Goal: Task Accomplishment & Management: Complete application form

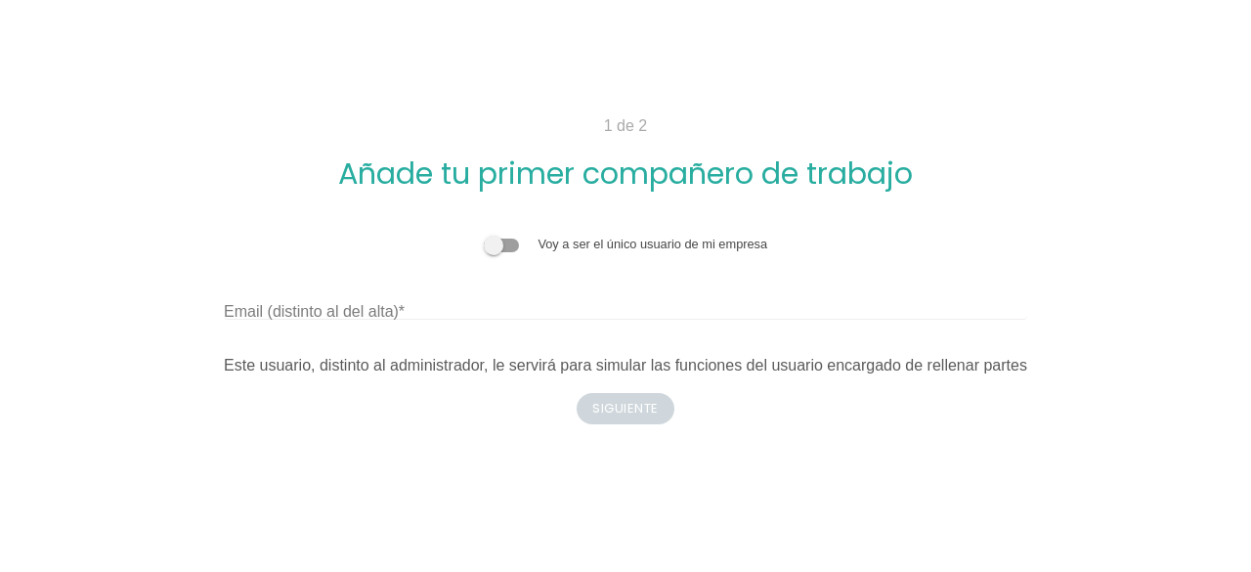
click at [506, 246] on span at bounding box center [501, 245] width 35 height 14
click at [484, 235] on input "checkbox" at bounding box center [484, 235] width 0 height 0
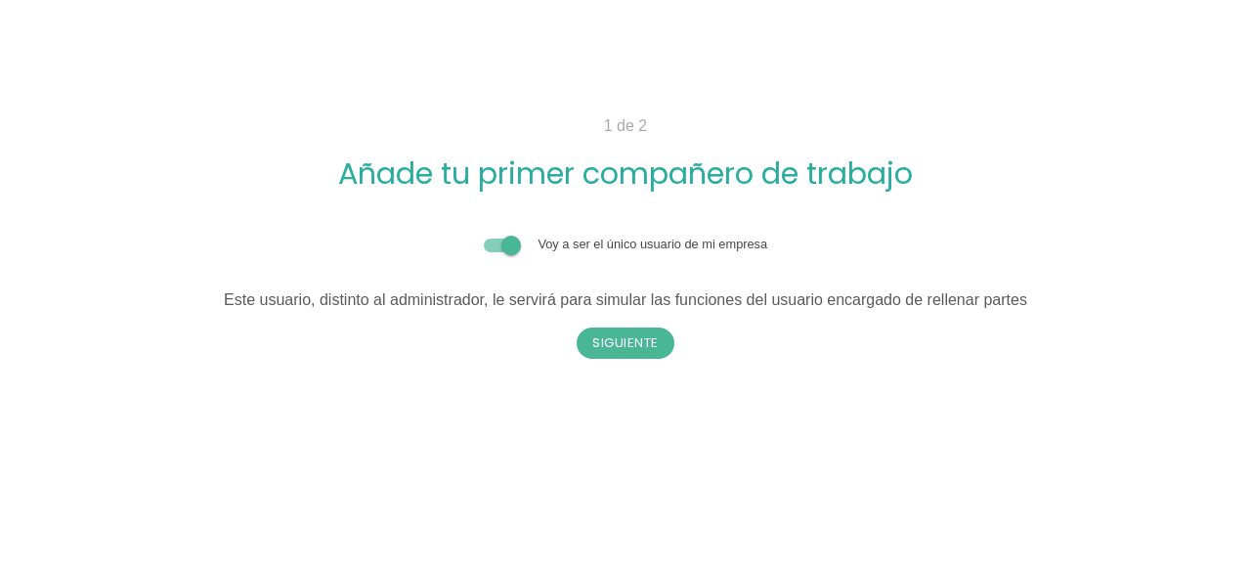
click at [498, 241] on span at bounding box center [501, 245] width 35 height 14
click at [484, 235] on input "checkbox" at bounding box center [484, 235] width 0 height 0
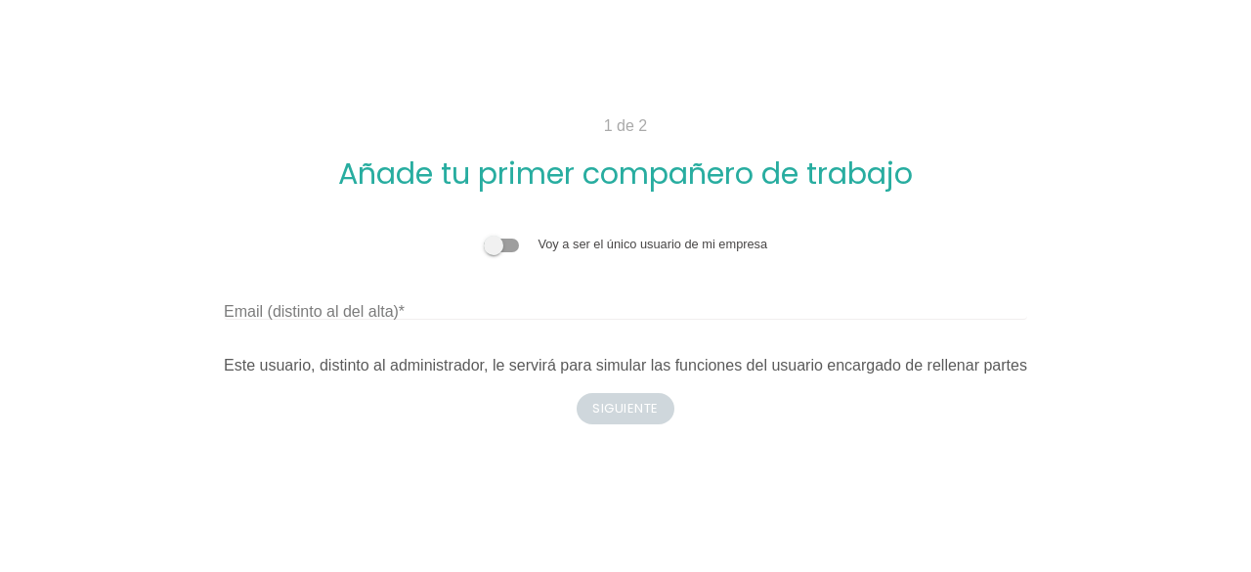
click at [512, 245] on span at bounding box center [501, 245] width 35 height 14
click at [484, 235] on input "checkbox" at bounding box center [484, 235] width 0 height 0
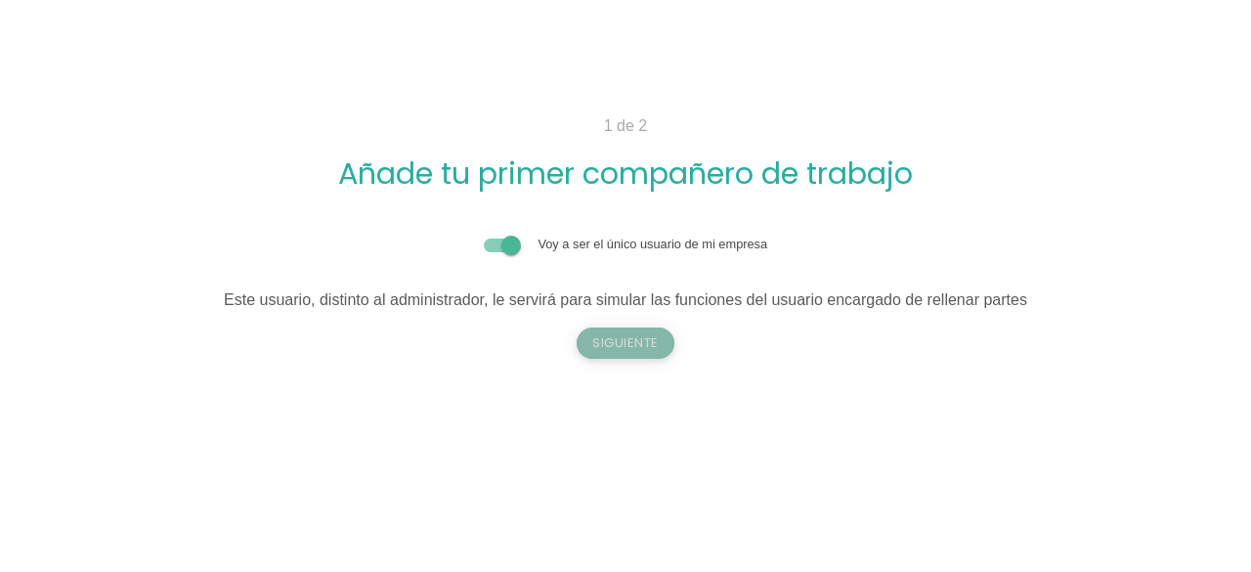
click at [618, 339] on button "Siguiente" at bounding box center [626, 342] width 98 height 31
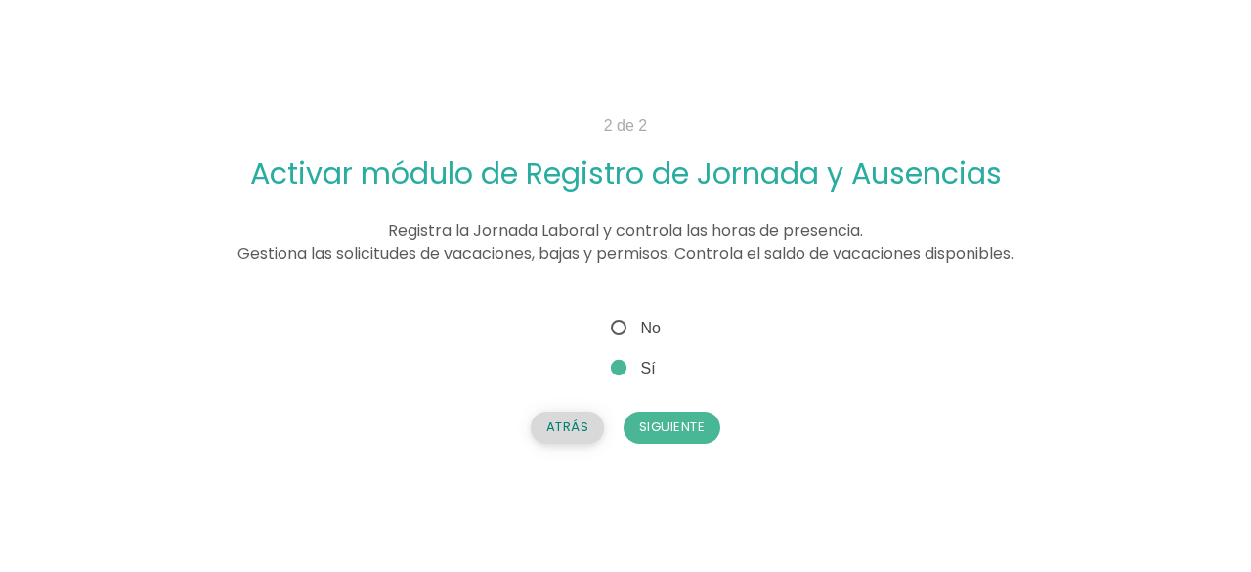
click at [571, 423] on button "Atrás" at bounding box center [568, 426] width 74 height 31
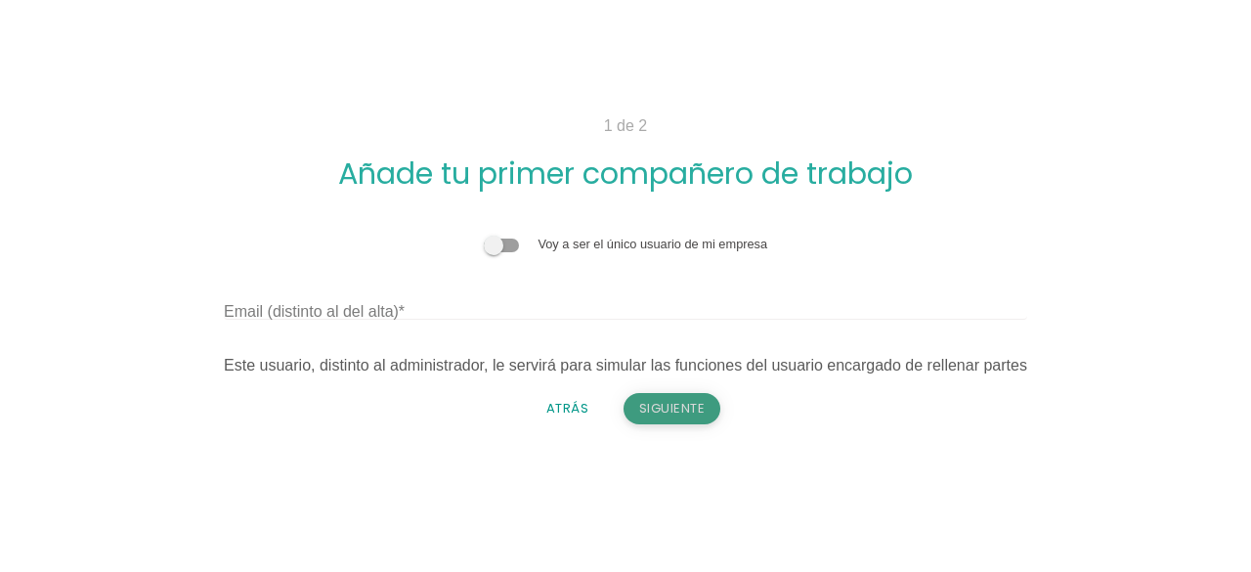
click at [671, 408] on button "Siguiente" at bounding box center [673, 408] width 98 height 31
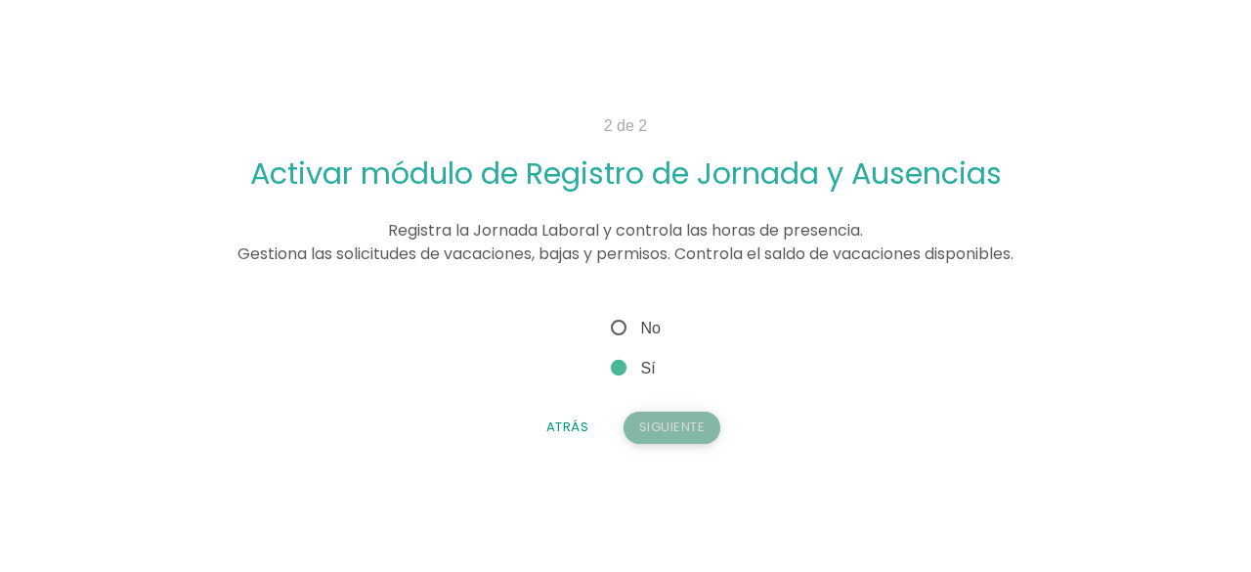
click at [674, 417] on button "Siguiente" at bounding box center [673, 426] width 98 height 31
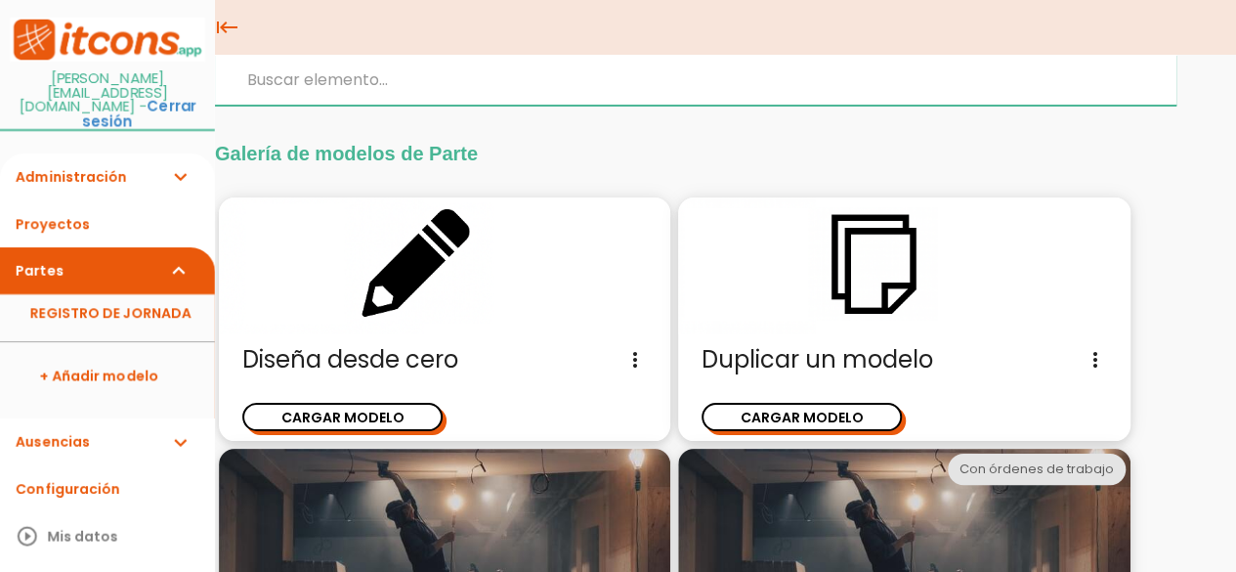
click at [305, 72] on input "search" at bounding box center [696, 80] width 962 height 51
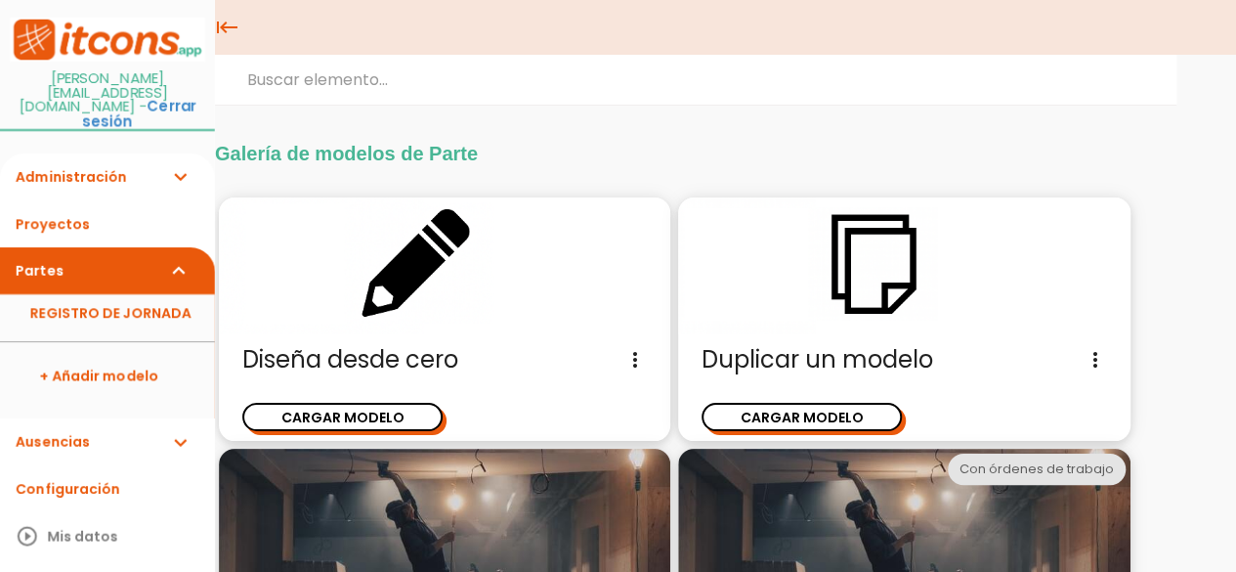
click at [168, 153] on icon "expand_more" at bounding box center [179, 176] width 23 height 47
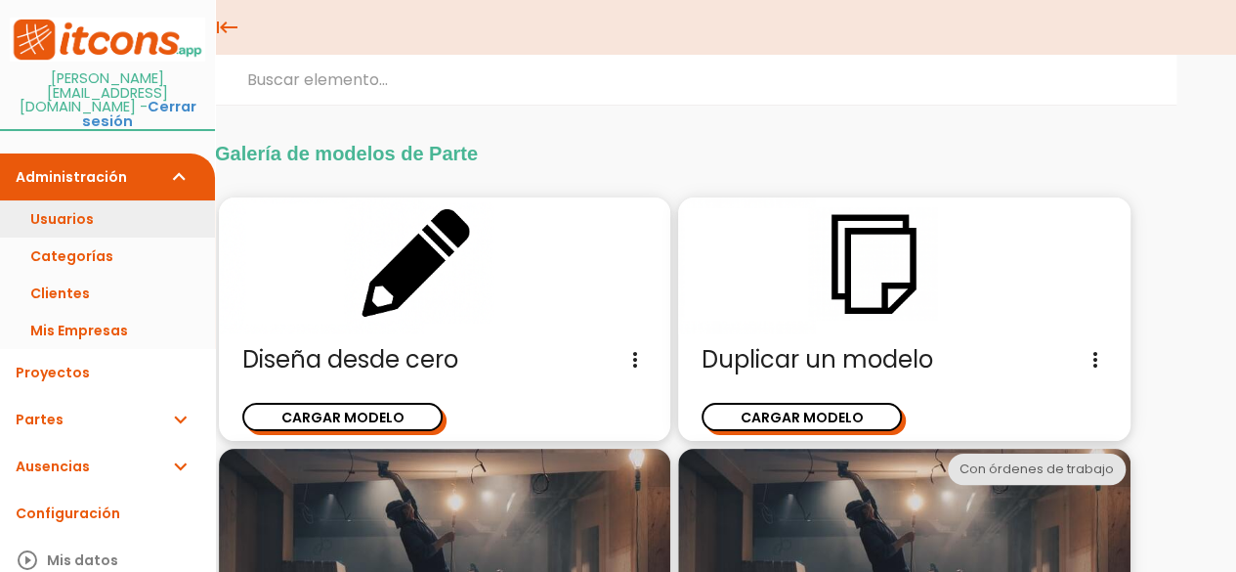
click at [121, 200] on link "Usuarios" at bounding box center [107, 218] width 215 height 37
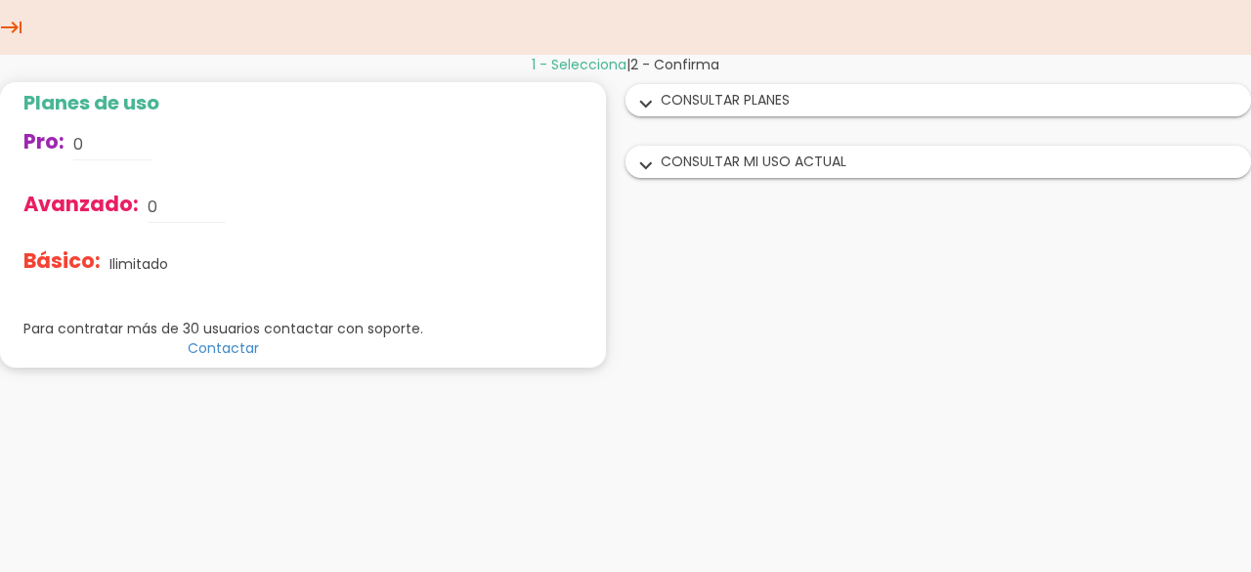
click at [639, 102] on icon "expand_more" at bounding box center [645, 104] width 31 height 25
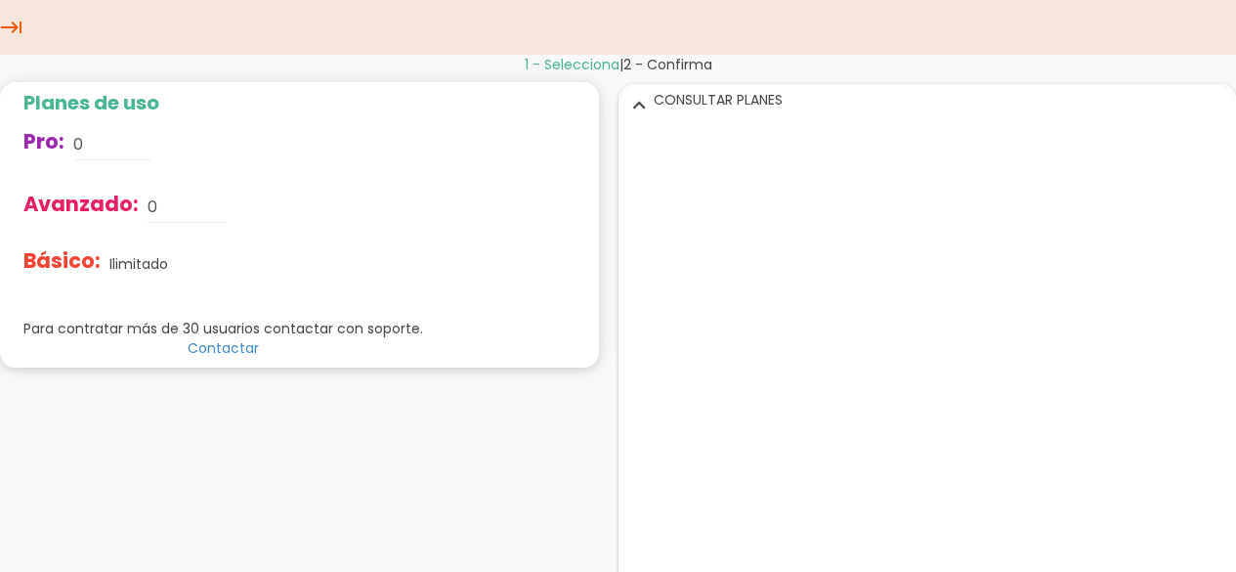
click at [641, 102] on icon "expand_more" at bounding box center [639, 104] width 31 height 25
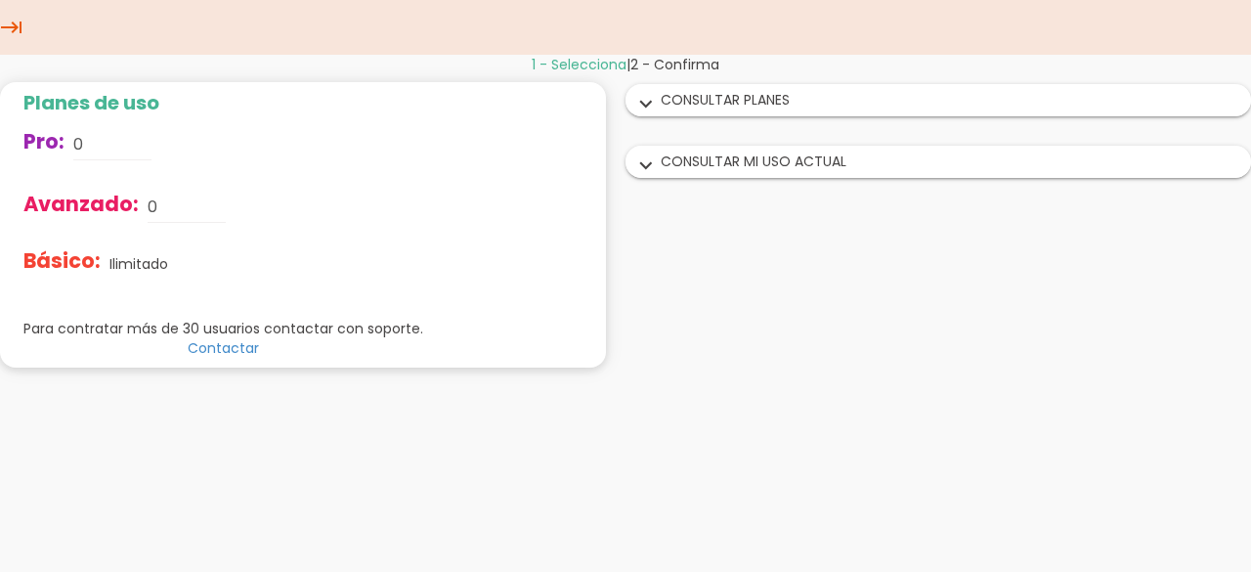
click at [637, 167] on icon "expand_more" at bounding box center [645, 165] width 31 height 25
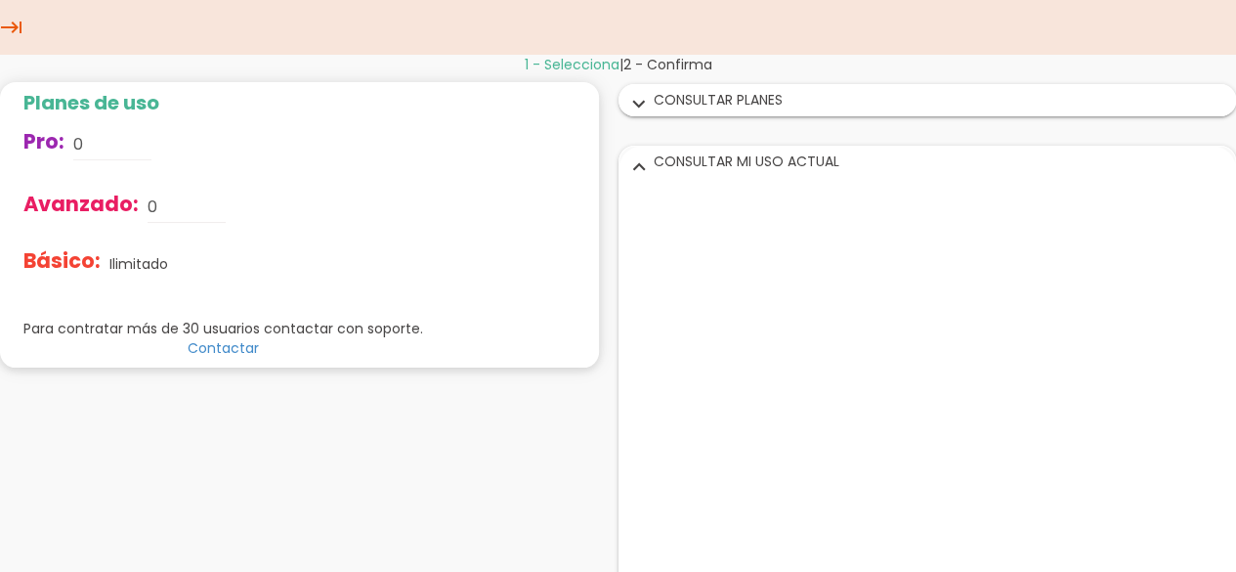
click at [639, 161] on icon "expand_more" at bounding box center [639, 165] width 31 height 25
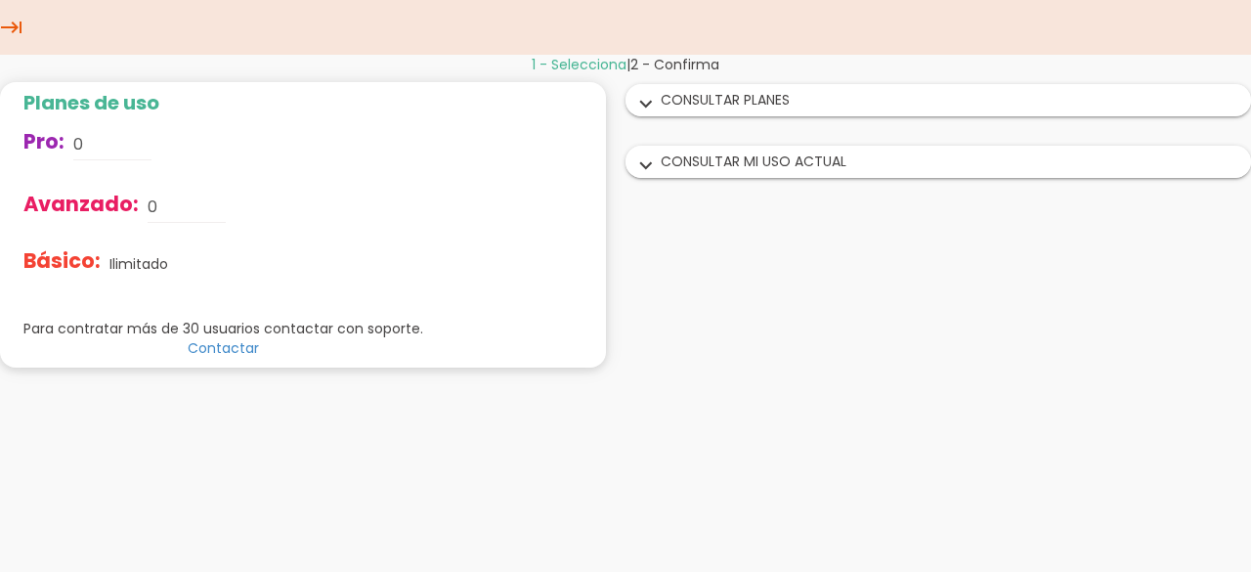
click at [20, 28] on icon "keyboard_tab" at bounding box center [11, 27] width 23 height 55
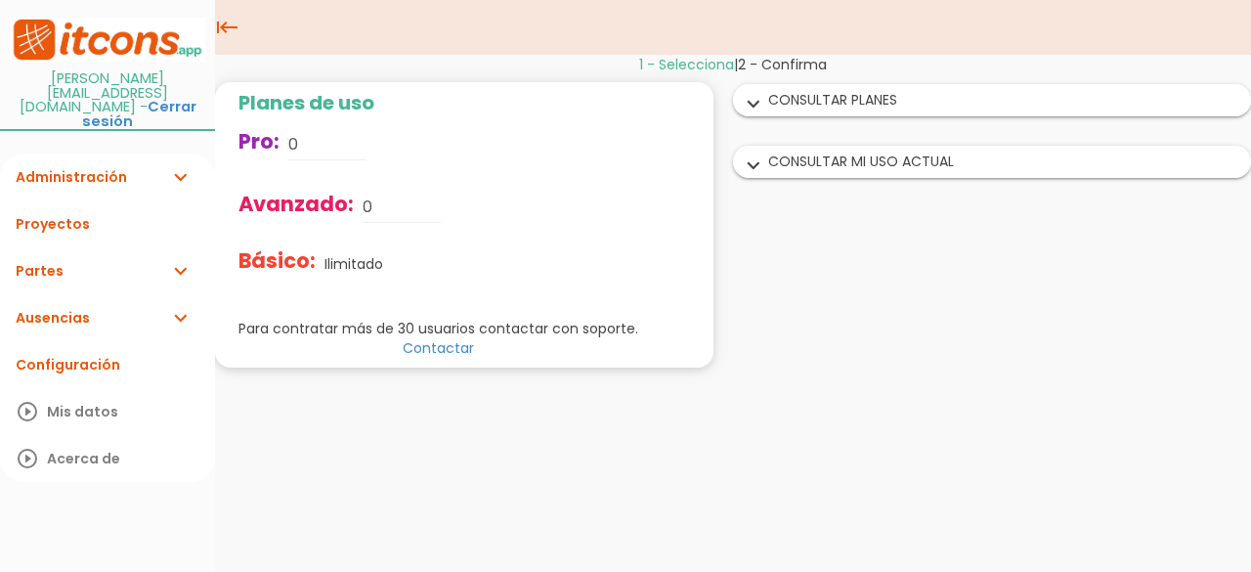
click at [133, 157] on link "Administración expand_more" at bounding box center [107, 176] width 215 height 47
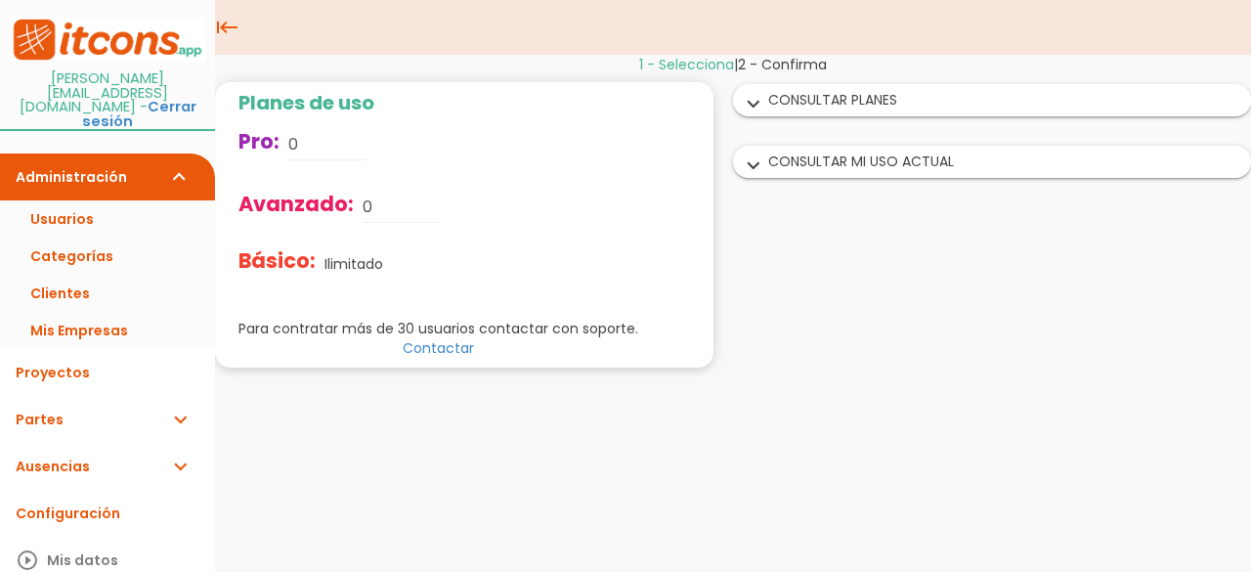
click at [127, 396] on link "Partes expand_more" at bounding box center [107, 419] width 215 height 47
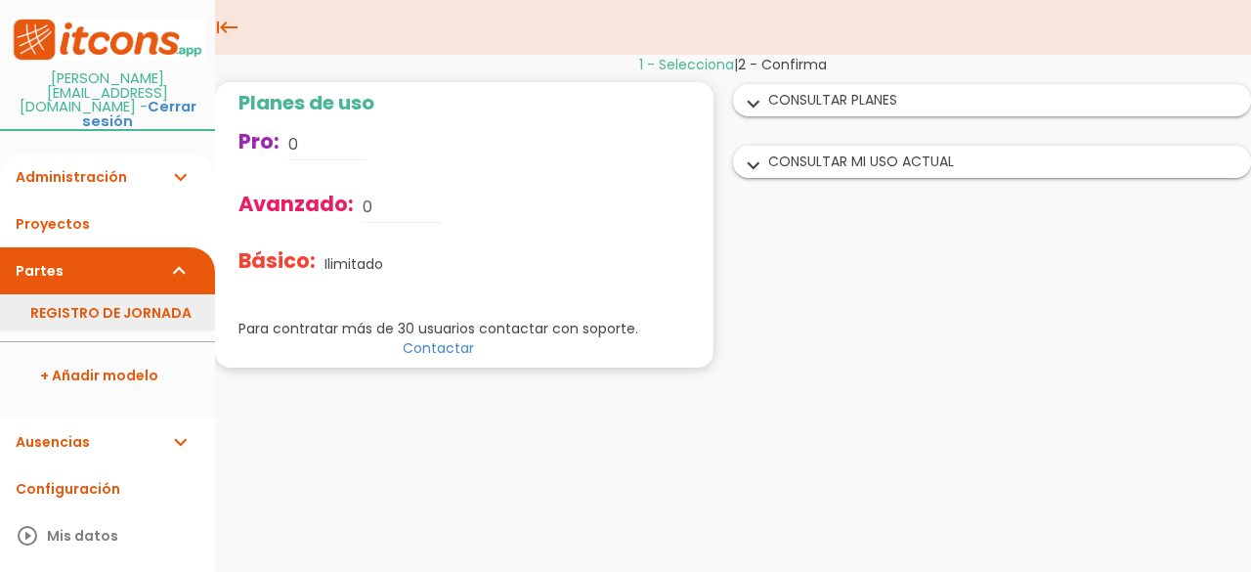
click at [129, 294] on link "REGISTRO DE JORNADA" at bounding box center [107, 312] width 215 height 37
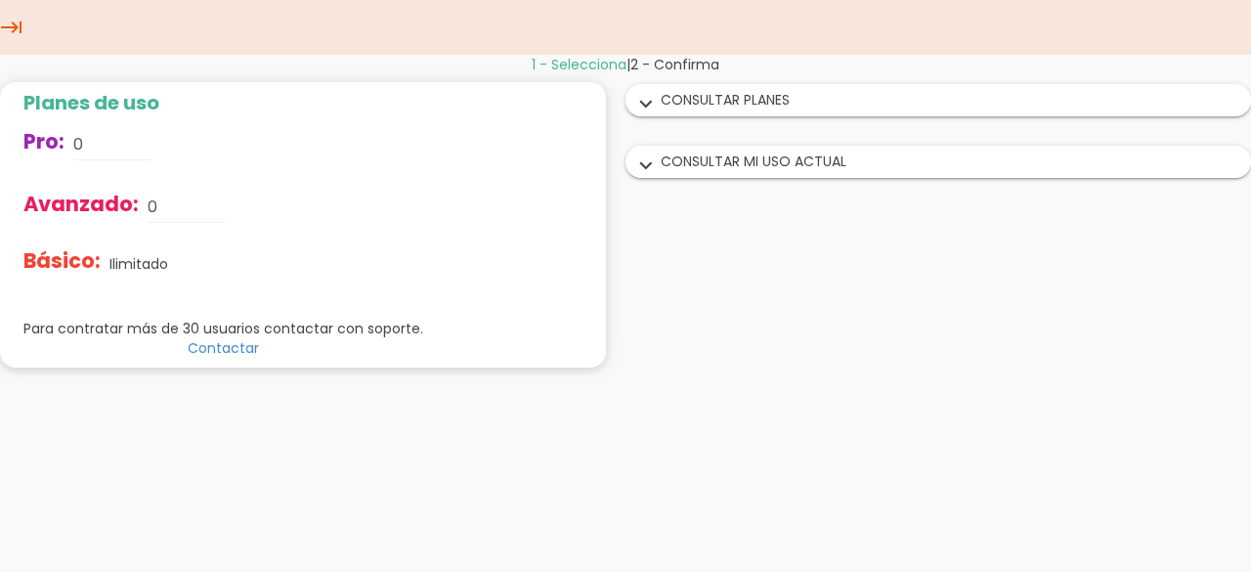
click at [643, 107] on icon "expand_more" at bounding box center [645, 104] width 31 height 25
click at [646, 100] on icon "expand_more" at bounding box center [645, 104] width 31 height 25
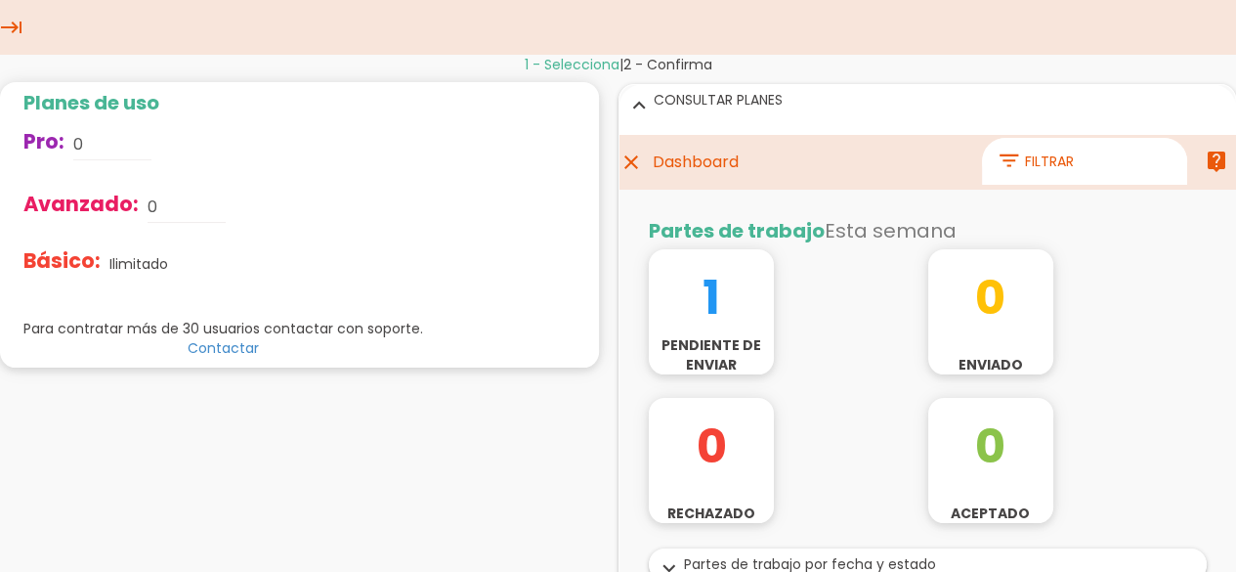
click at [631, 160] on icon "close" at bounding box center [630, 162] width 23 height 55
click at [632, 154] on icon "close" at bounding box center [630, 162] width 23 height 55
click at [7, 26] on icon "keyboard_tab" at bounding box center [11, 27] width 23 height 55
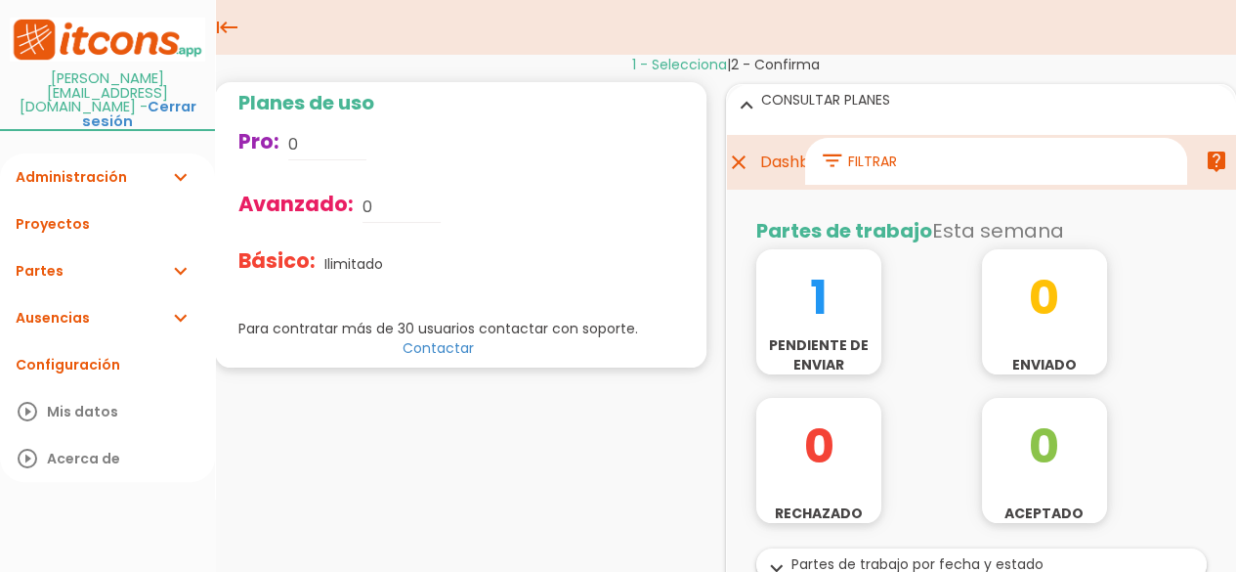
click at [736, 170] on icon "close" at bounding box center [737, 162] width 23 height 55
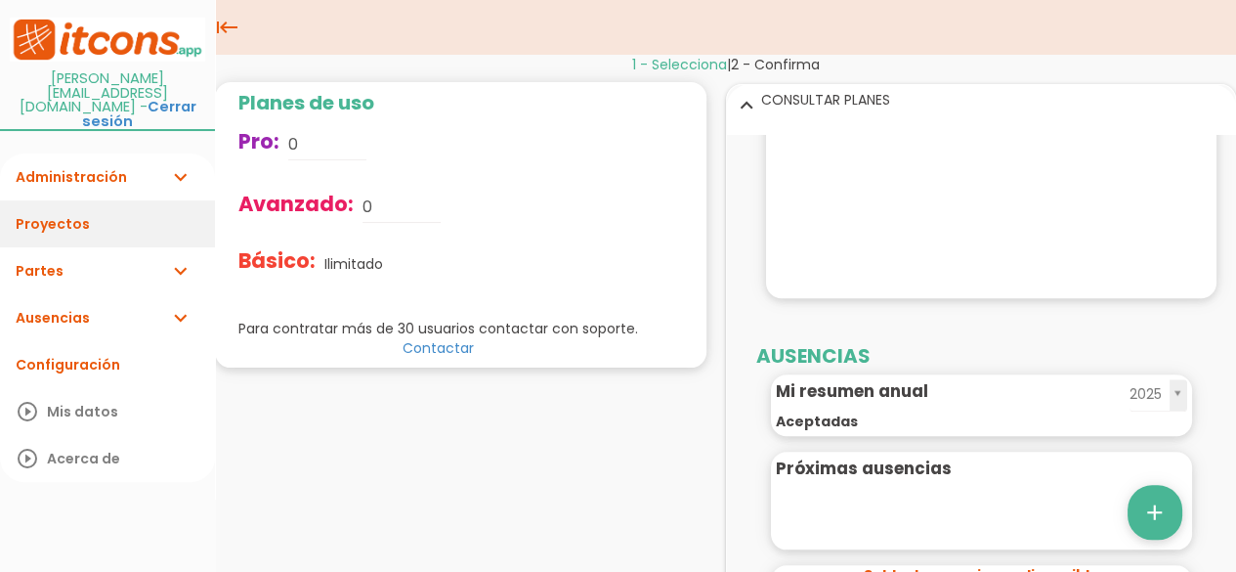
click at [156, 200] on link "Proyectos" at bounding box center [107, 223] width 215 height 47
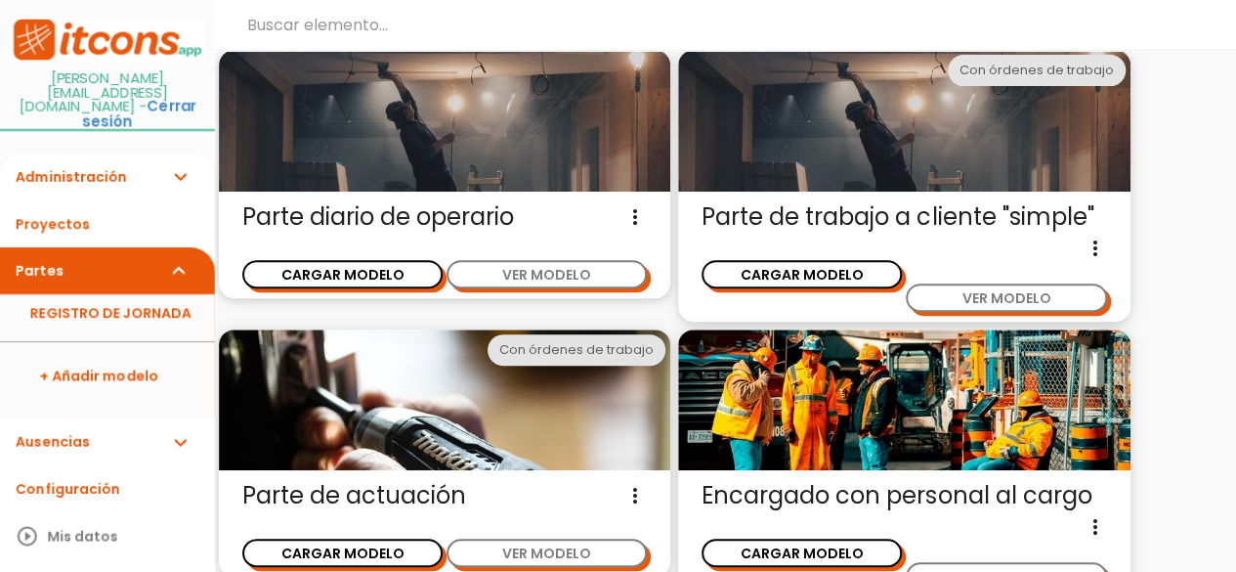
scroll to position [195, 0]
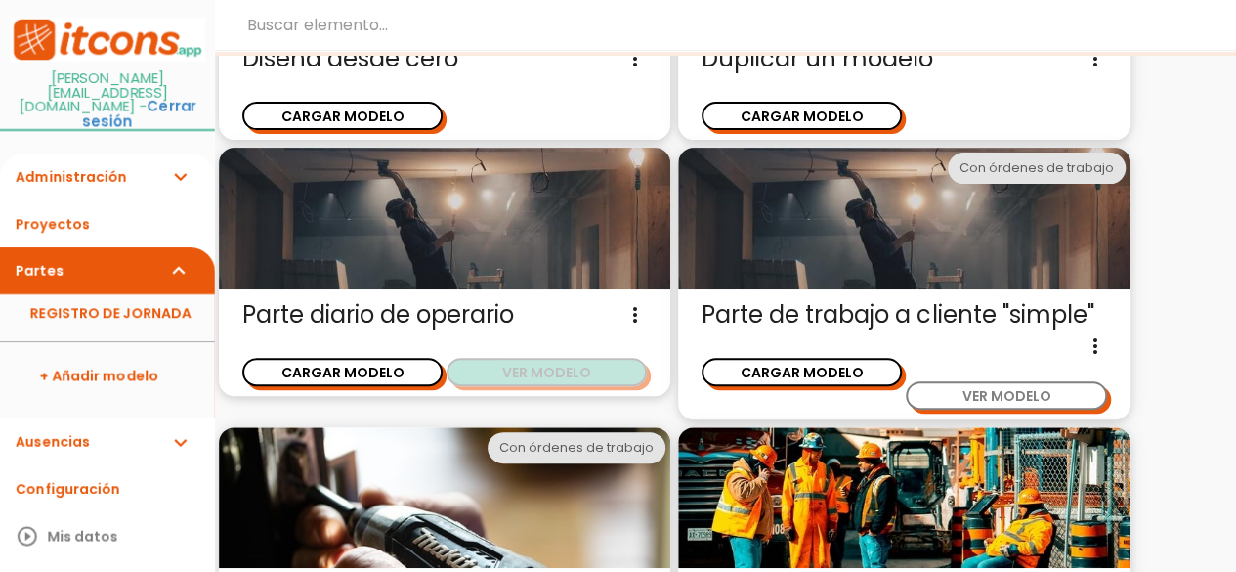
click at [549, 368] on button "VER MODELO" at bounding box center [547, 372] width 200 height 28
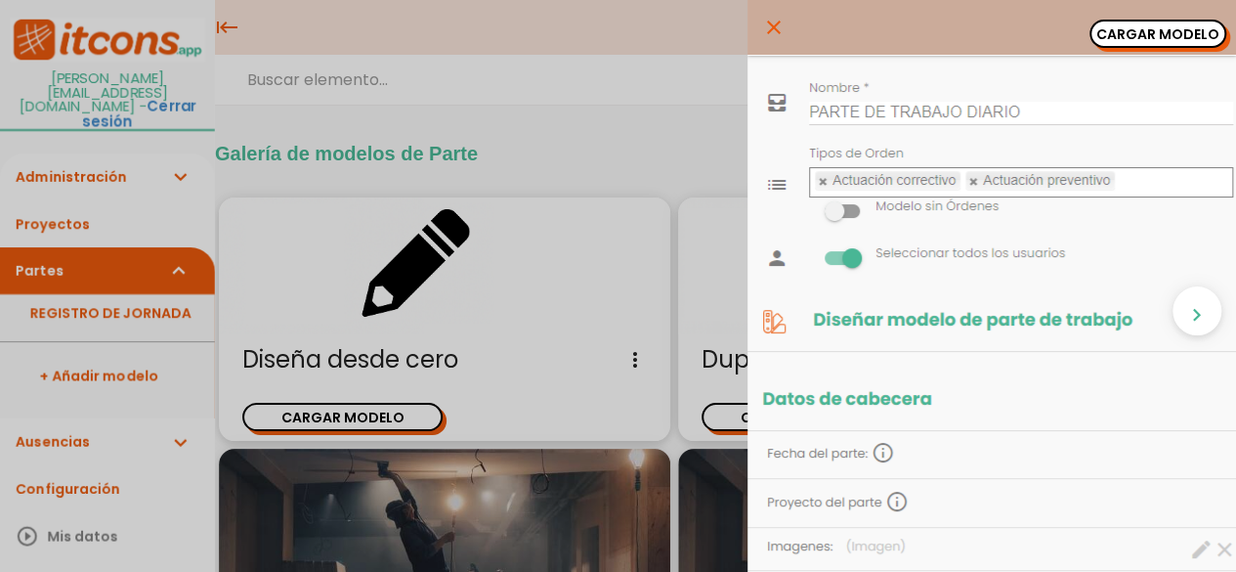
click at [762, 28] on icon "close" at bounding box center [773, 27] width 23 height 55
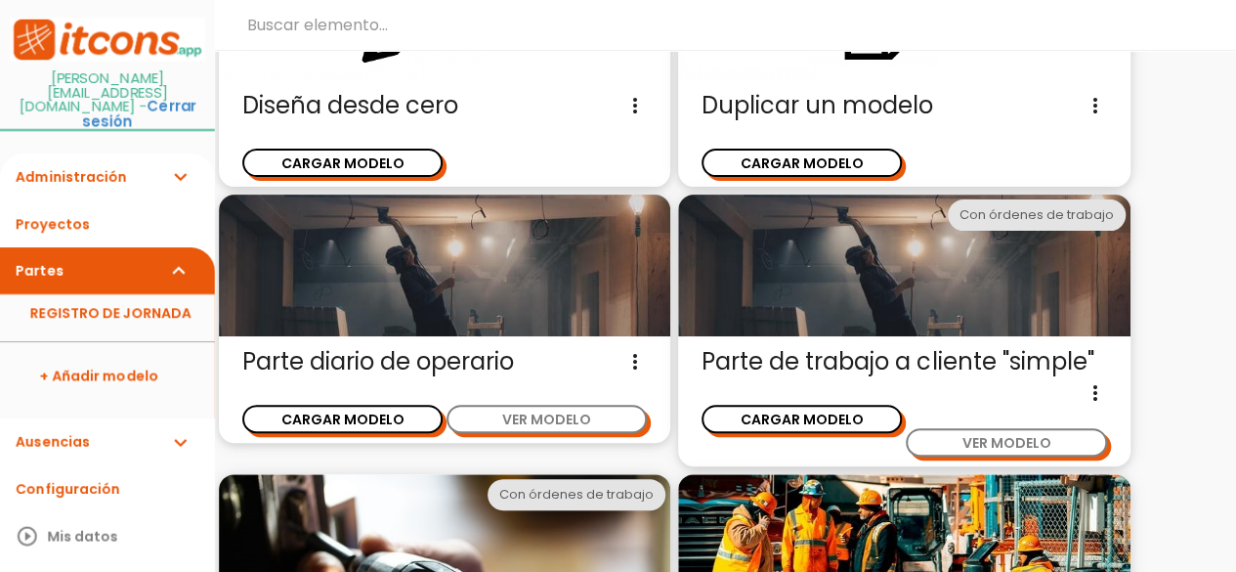
scroll to position [293, 0]
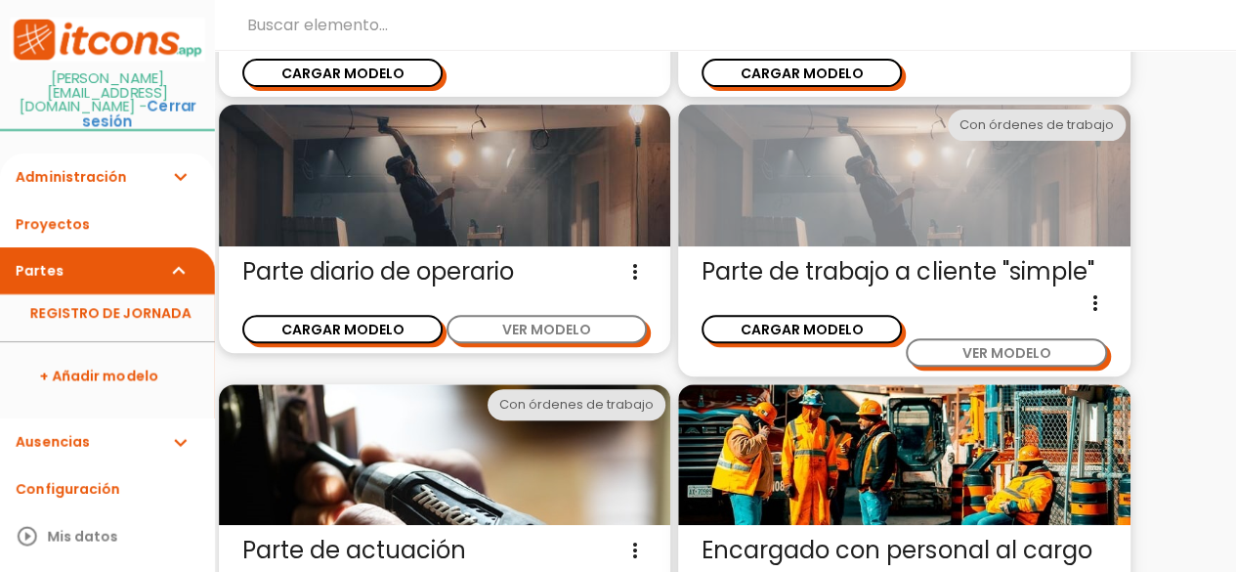
click at [828, 231] on img at bounding box center [904, 175] width 452 height 141
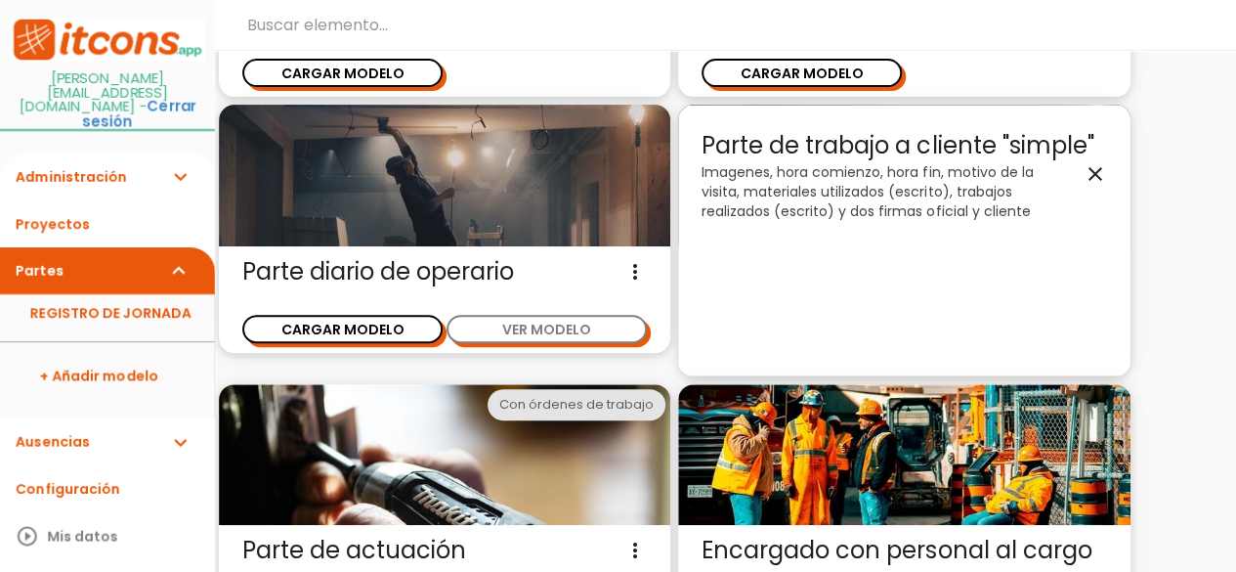
click at [1091, 177] on icon "close" at bounding box center [1095, 172] width 23 height 23
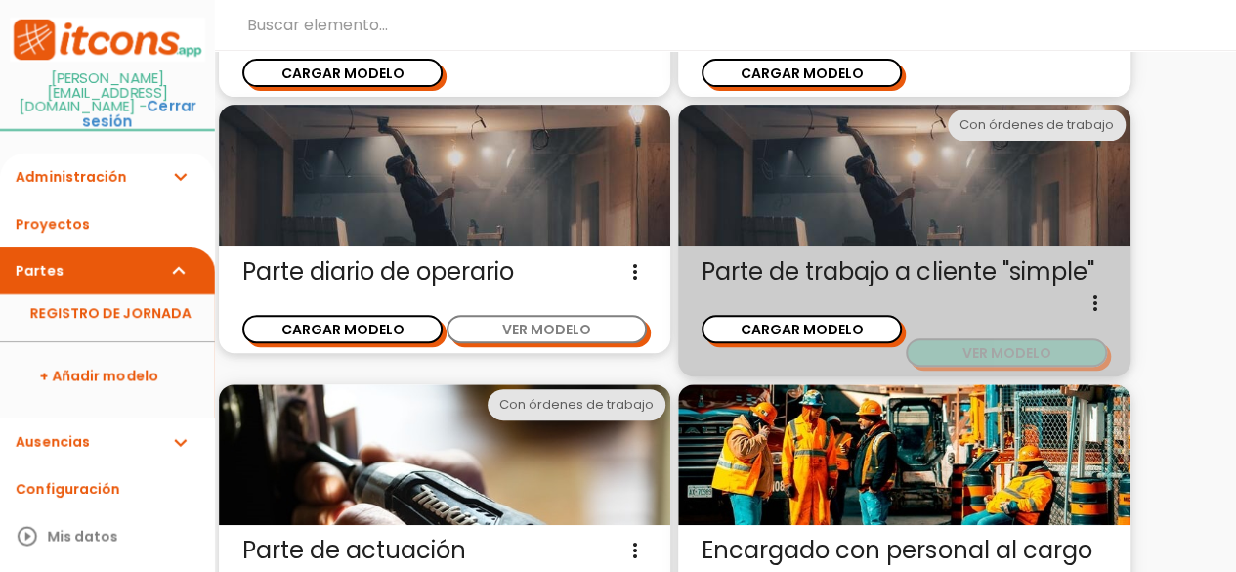
click at [977, 358] on button "VER MODELO" at bounding box center [1006, 352] width 200 height 28
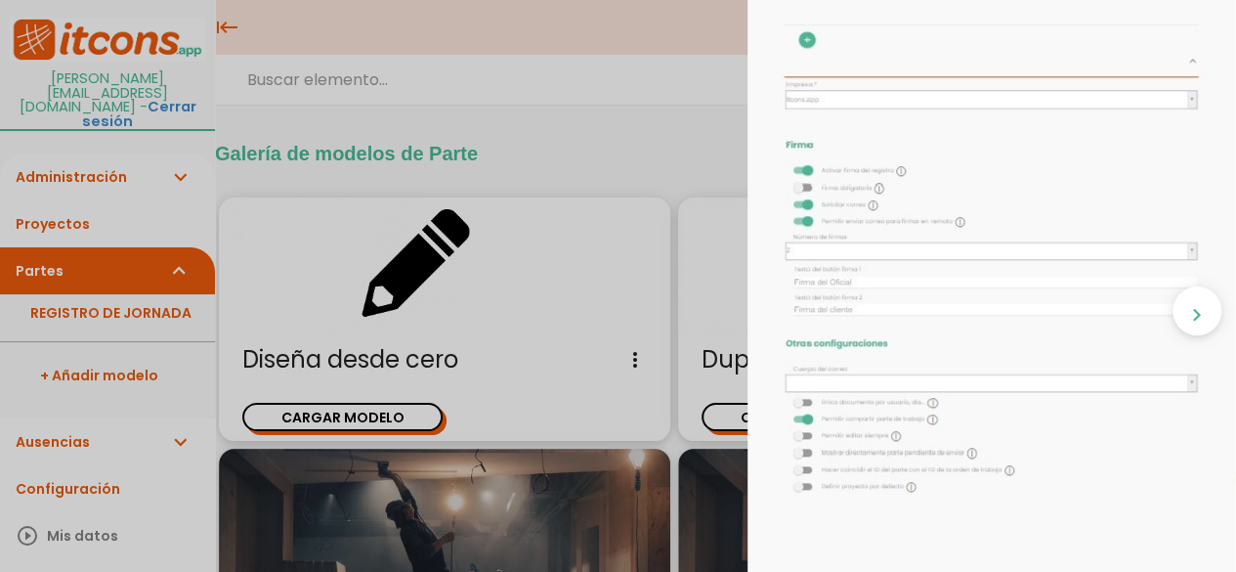
scroll to position [906, 0]
click at [665, 165] on div "close CARGAR MODELO chevron_right" at bounding box center [618, 286] width 1236 height 572
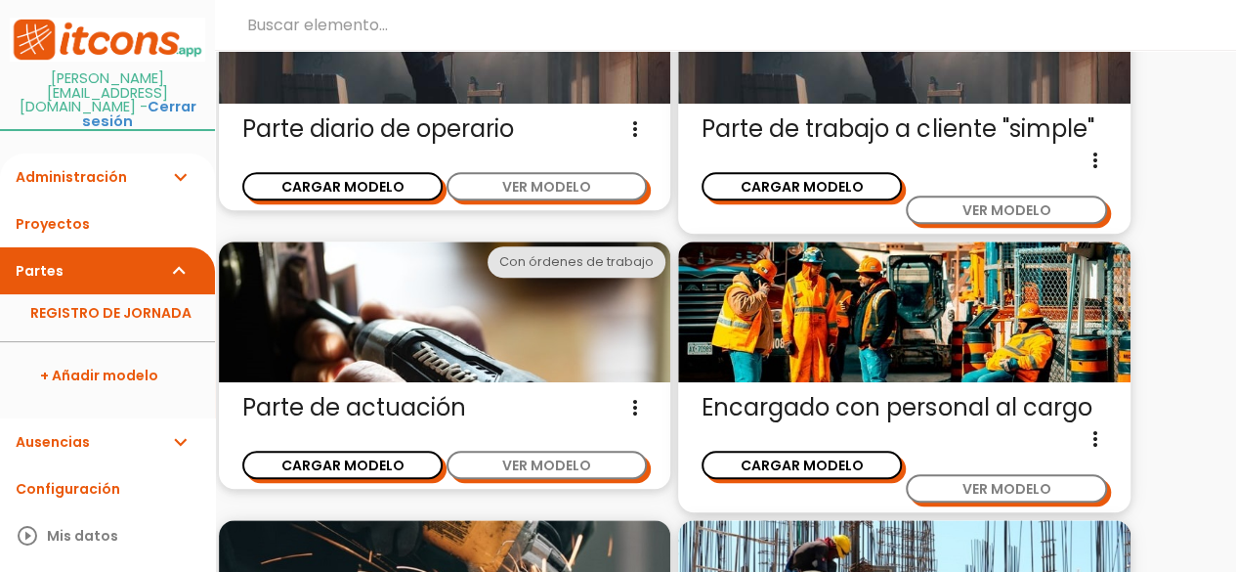
scroll to position [438, 0]
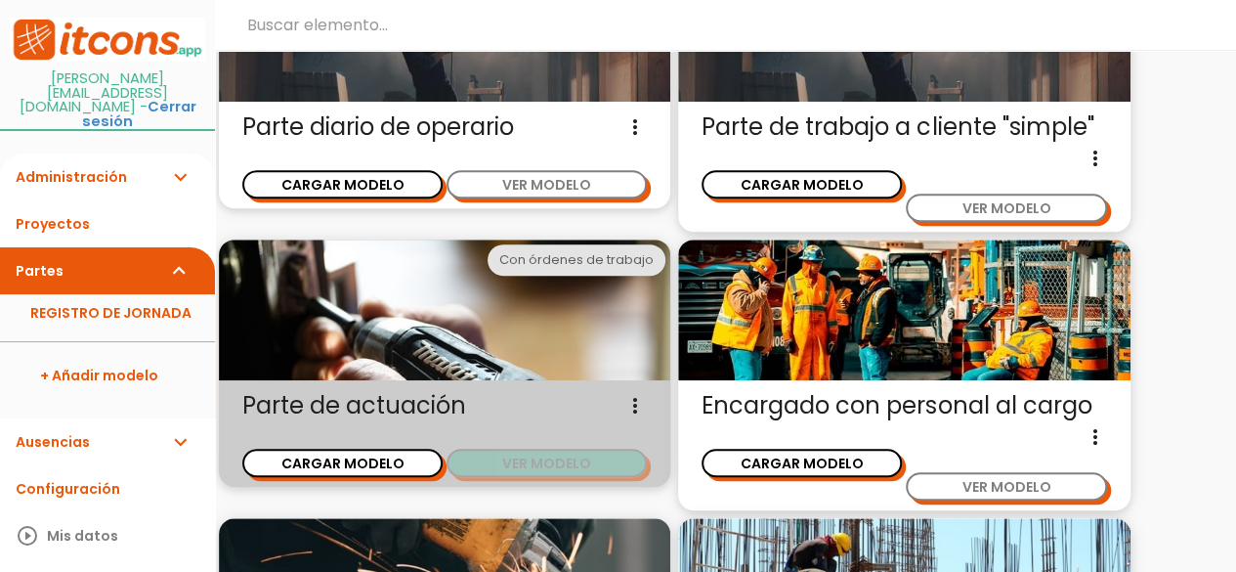
click at [513, 465] on button "VER MODELO" at bounding box center [547, 463] width 200 height 28
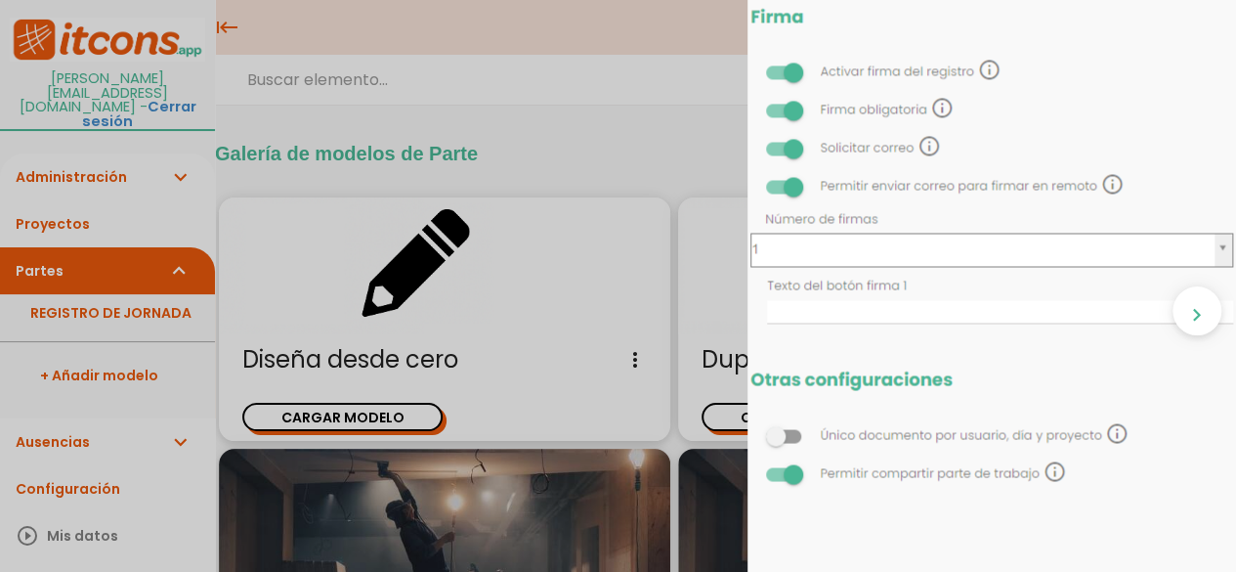
scroll to position [1498, 0]
click at [568, 243] on div "close CARGAR MODELO chevron_right" at bounding box center [618, 286] width 1236 height 572
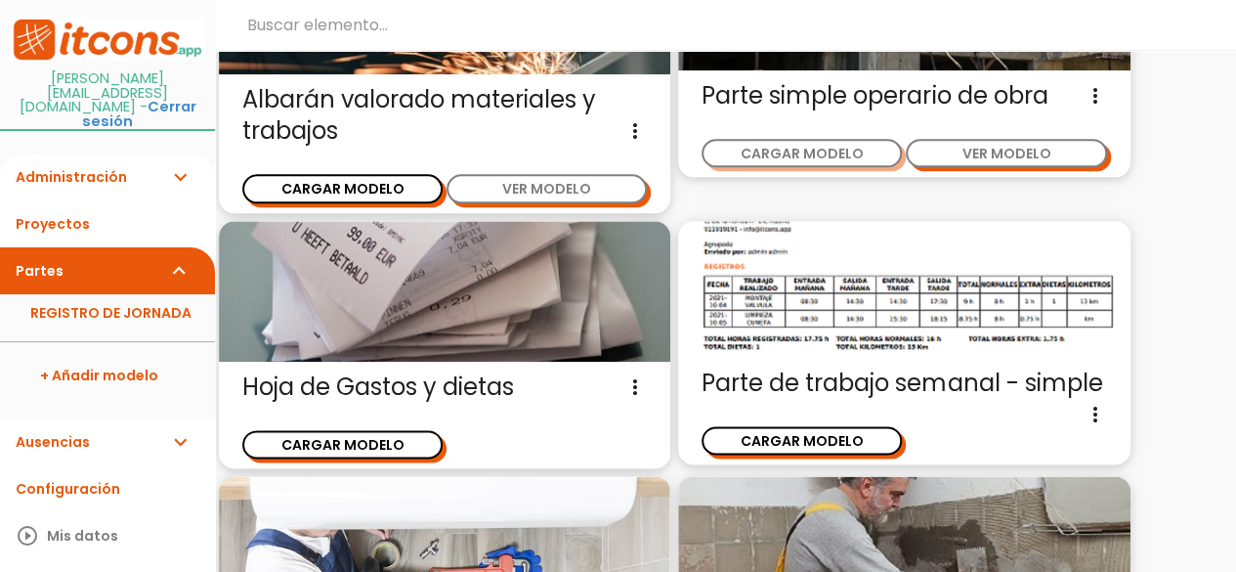
scroll to position [1024, 0]
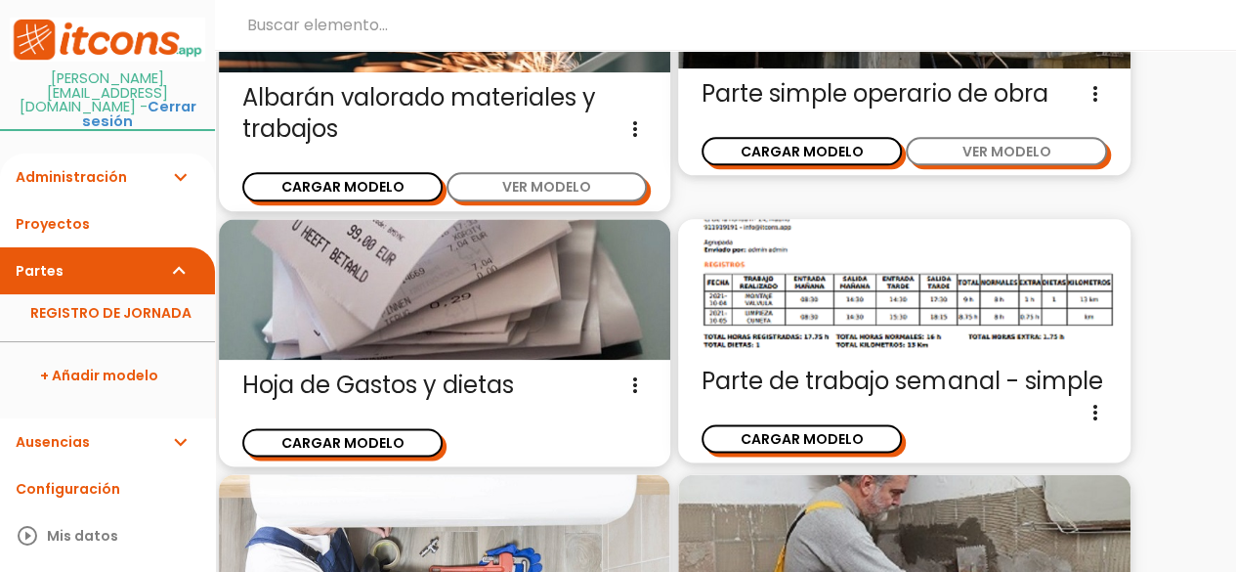
click at [518, 330] on img at bounding box center [445, 289] width 452 height 141
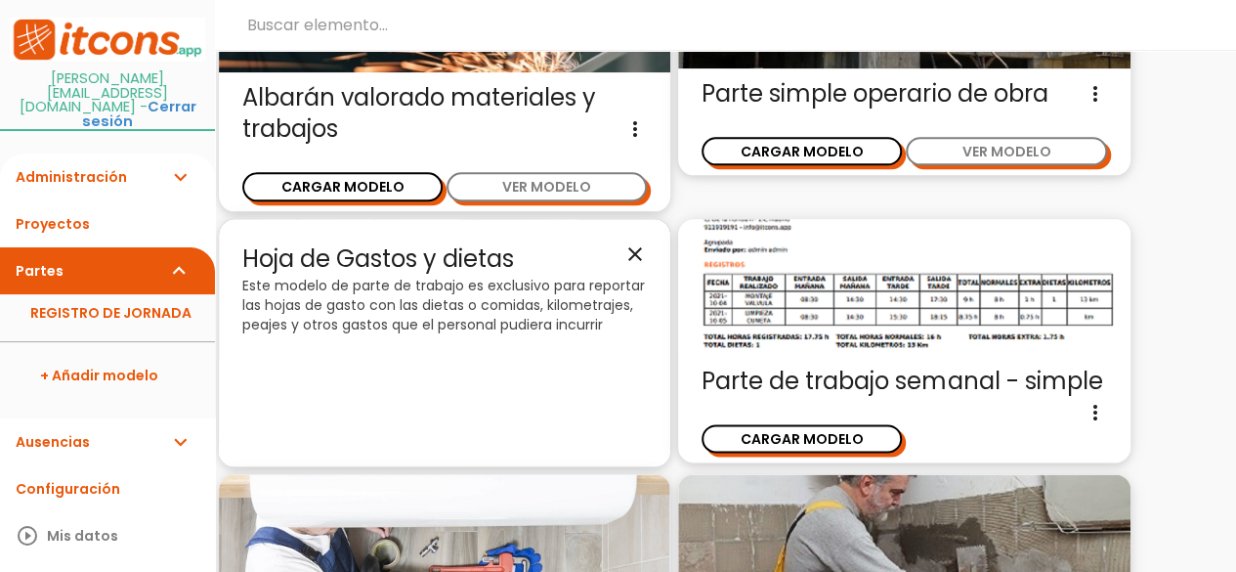
click at [629, 253] on icon "close" at bounding box center [635, 253] width 23 height 23
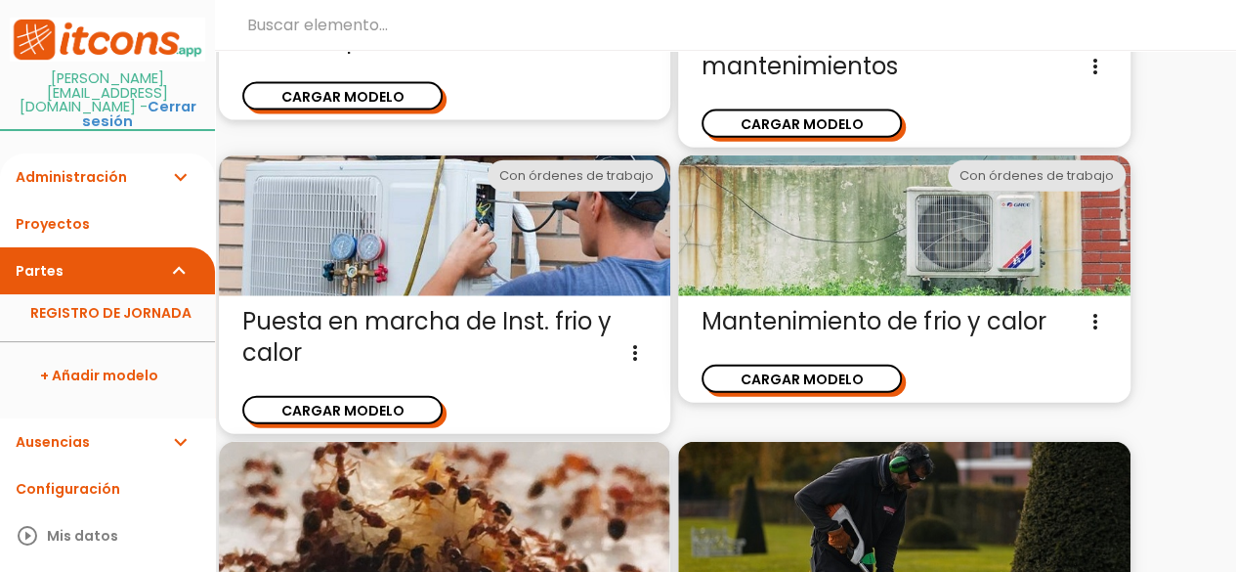
scroll to position [2197, 0]
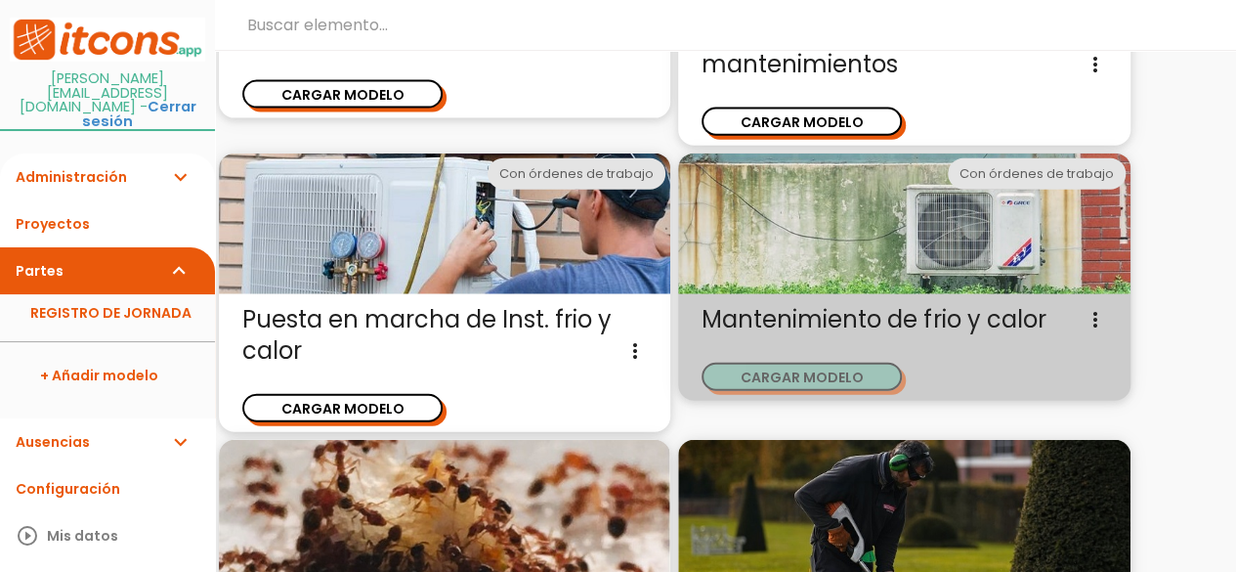
click at [807, 375] on button "CARGAR MODELO" at bounding box center [802, 377] width 200 height 28
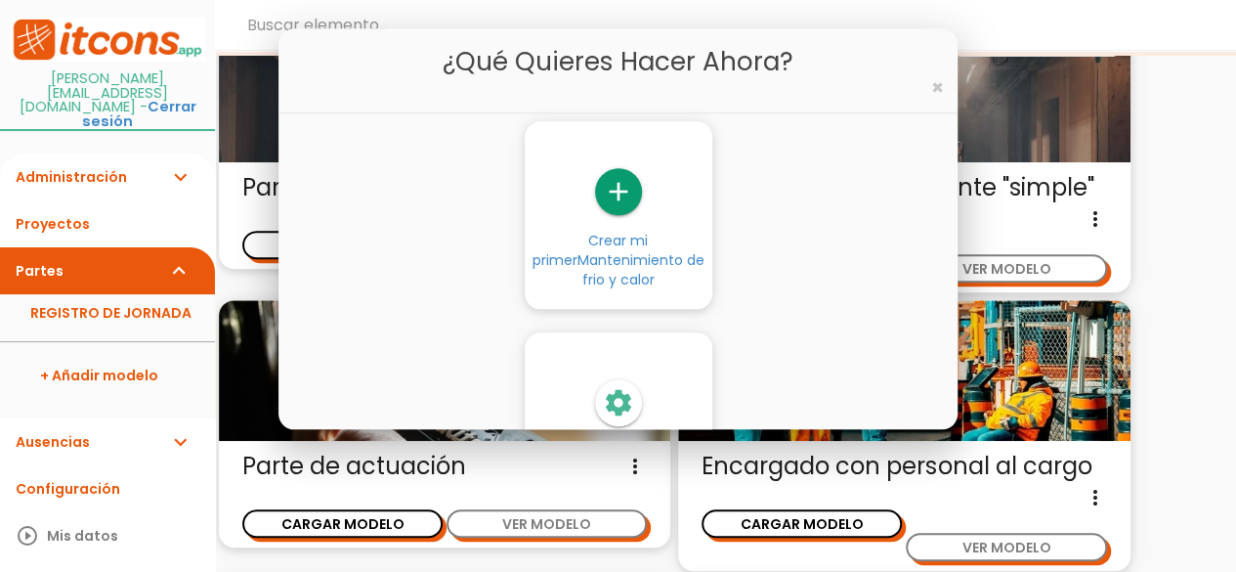
scroll to position [340, 0]
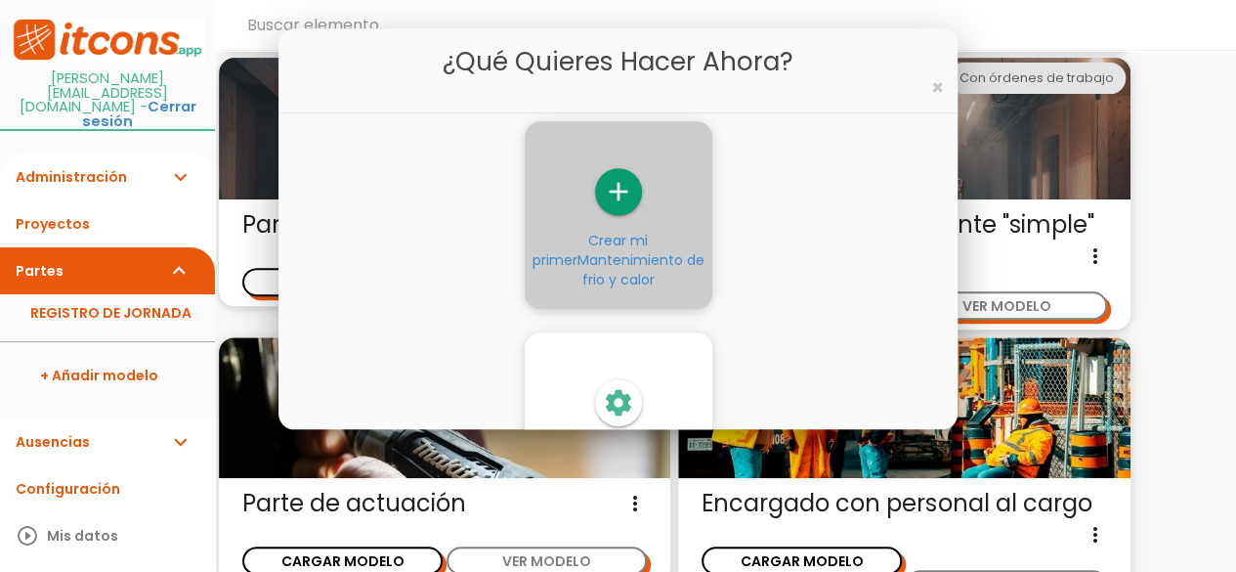
click at [626, 199] on icon "add" at bounding box center [618, 192] width 47 height 47
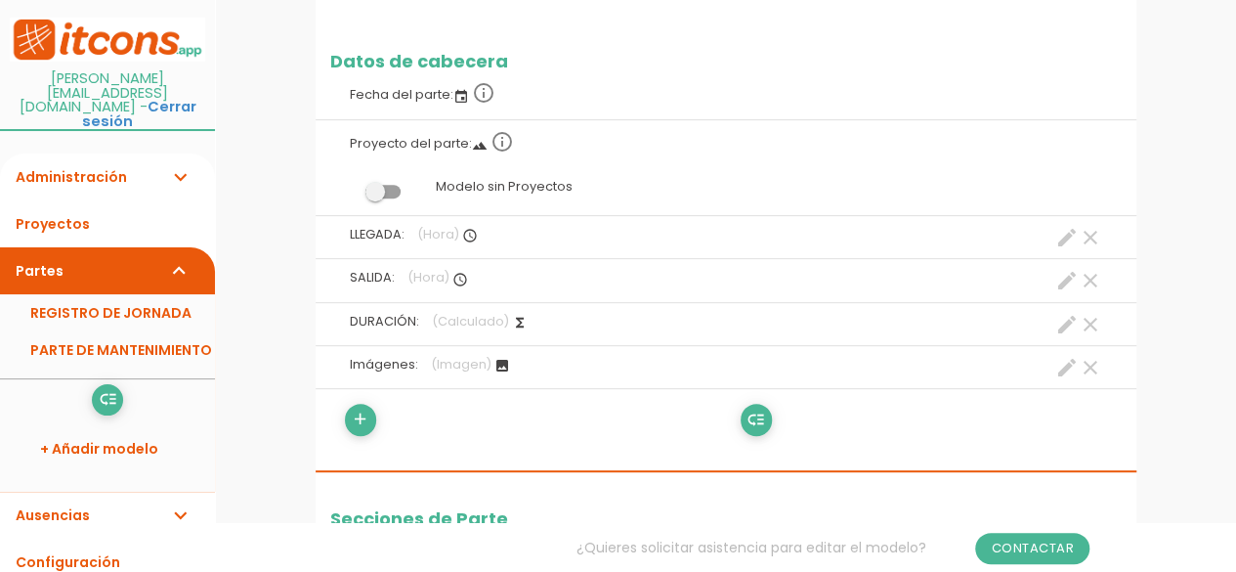
scroll to position [293, 0]
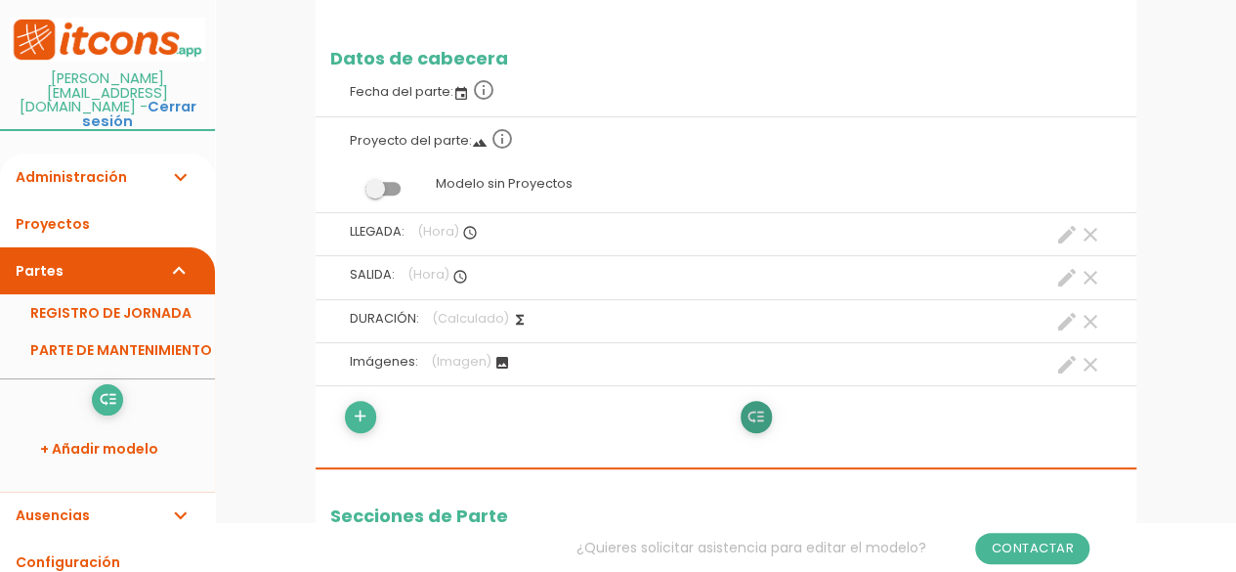
click at [756, 408] on icon "low_priority" at bounding box center [756, 417] width 19 height 31
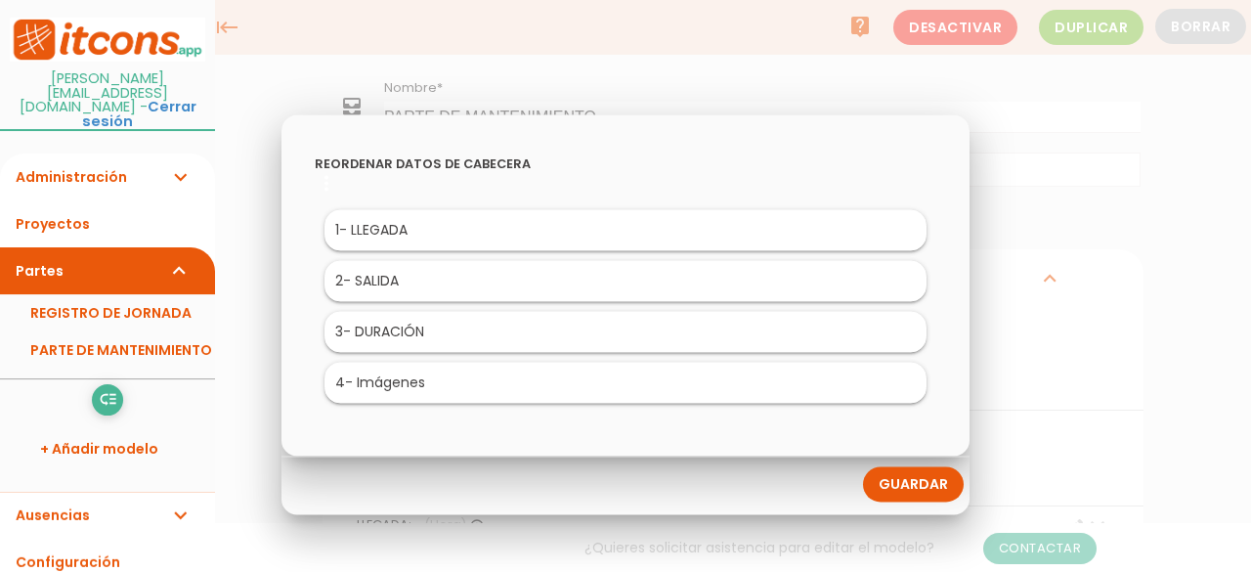
click at [1022, 423] on div at bounding box center [625, 214] width 1251 height 715
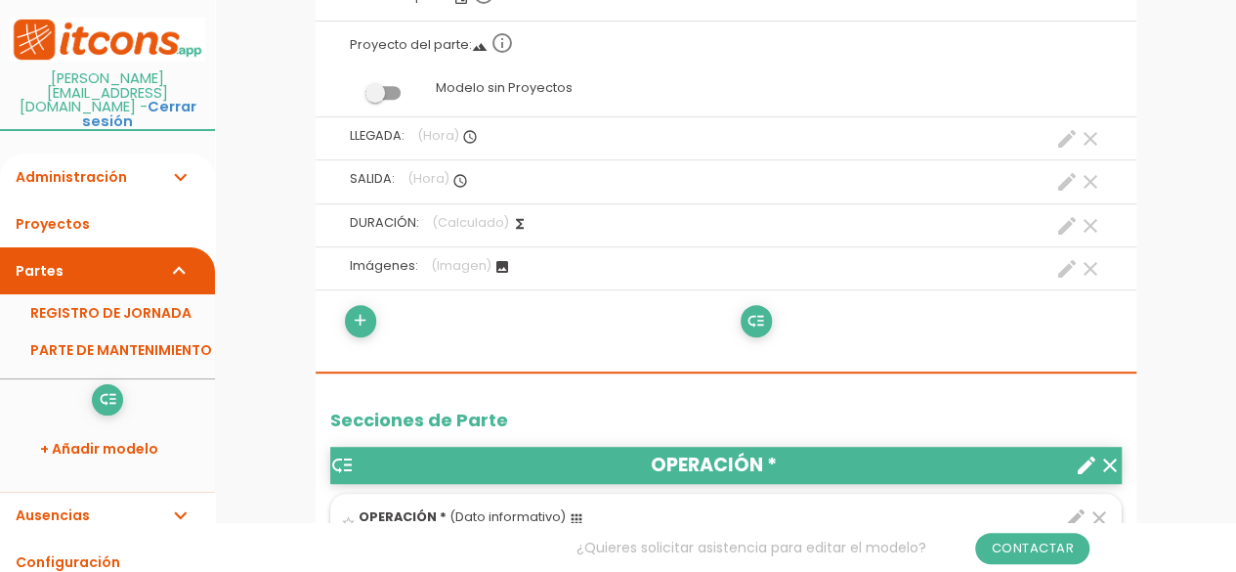
scroll to position [391, 0]
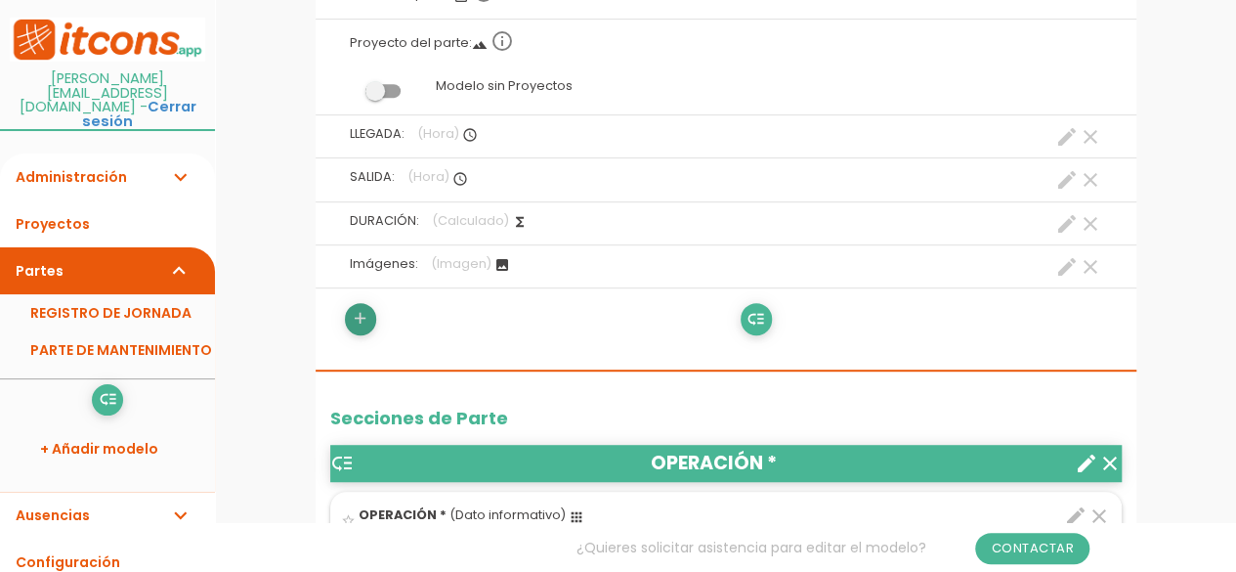
click at [366, 321] on icon "add" at bounding box center [360, 318] width 19 height 31
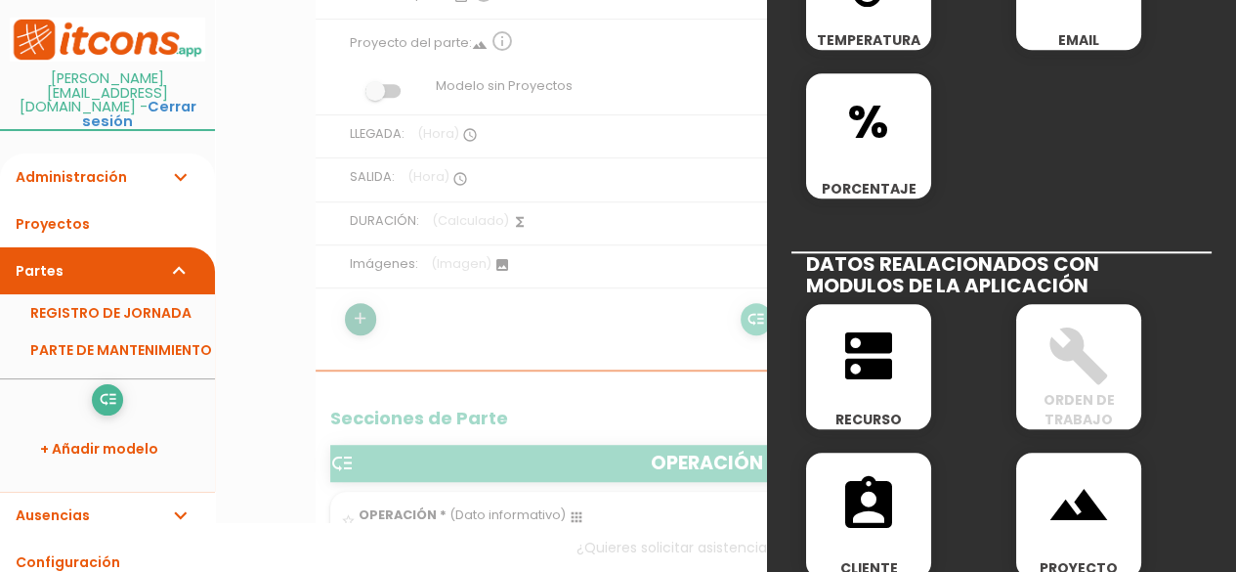
scroll to position [880, 0]
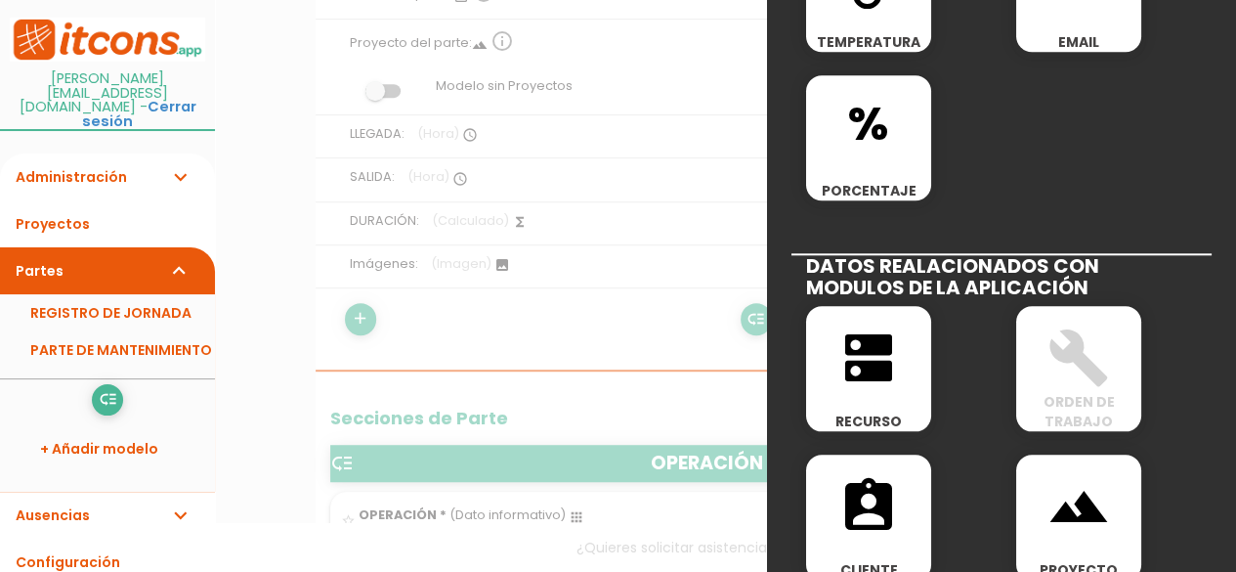
click at [512, 326] on div at bounding box center [618, 214] width 1236 height 715
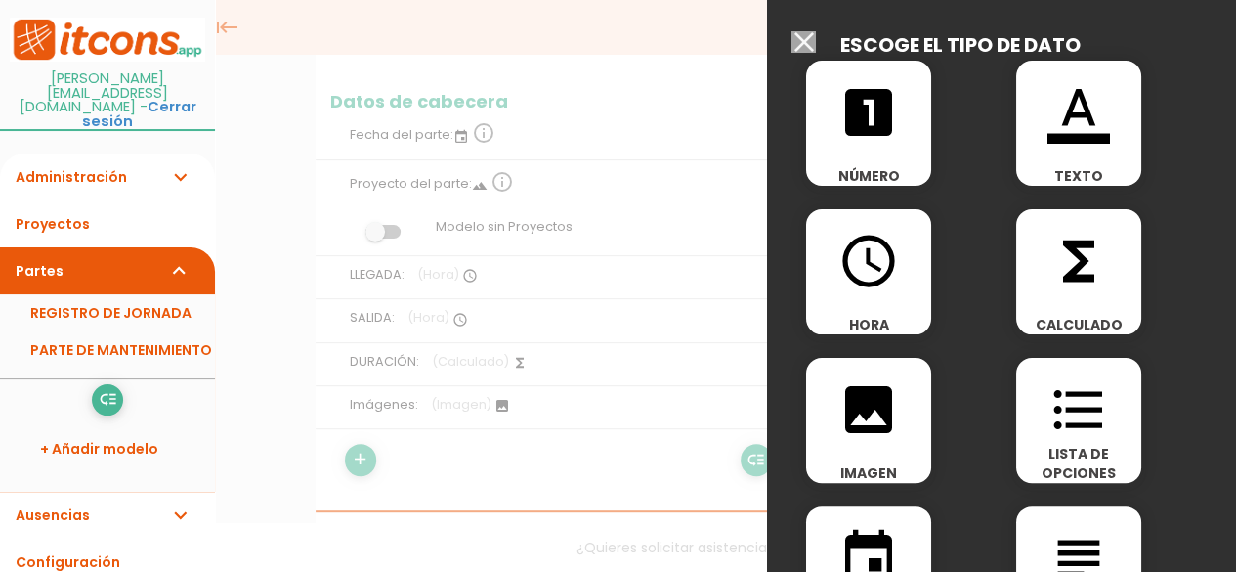
scroll to position [0, 0]
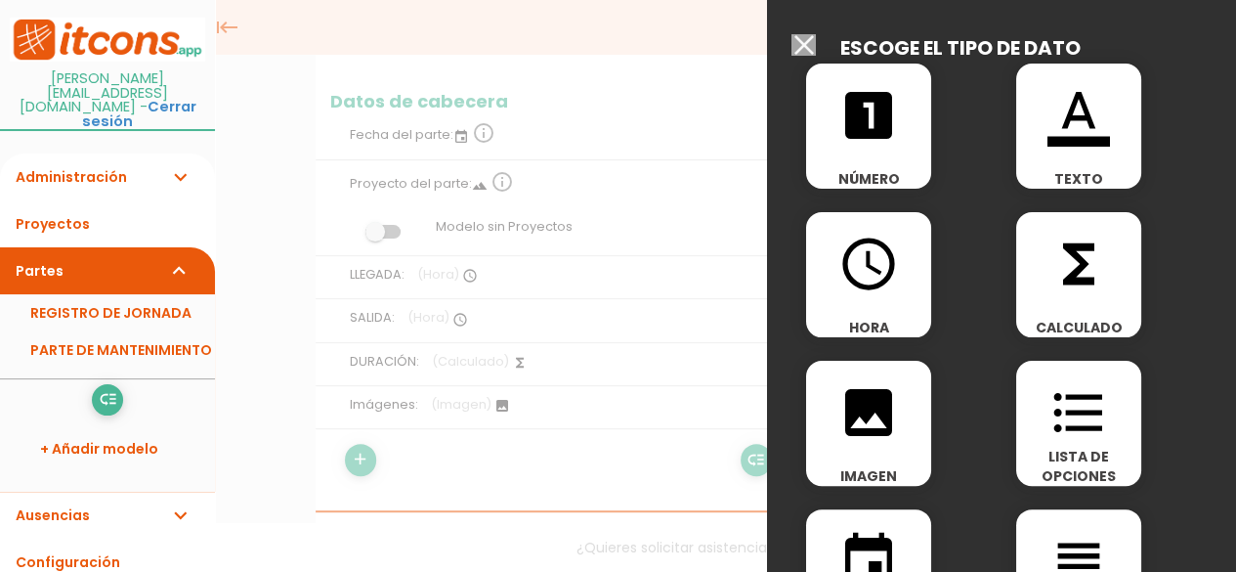
click at [809, 44] on input "Seleccionar todos los usuarios" at bounding box center [804, 45] width 24 height 22
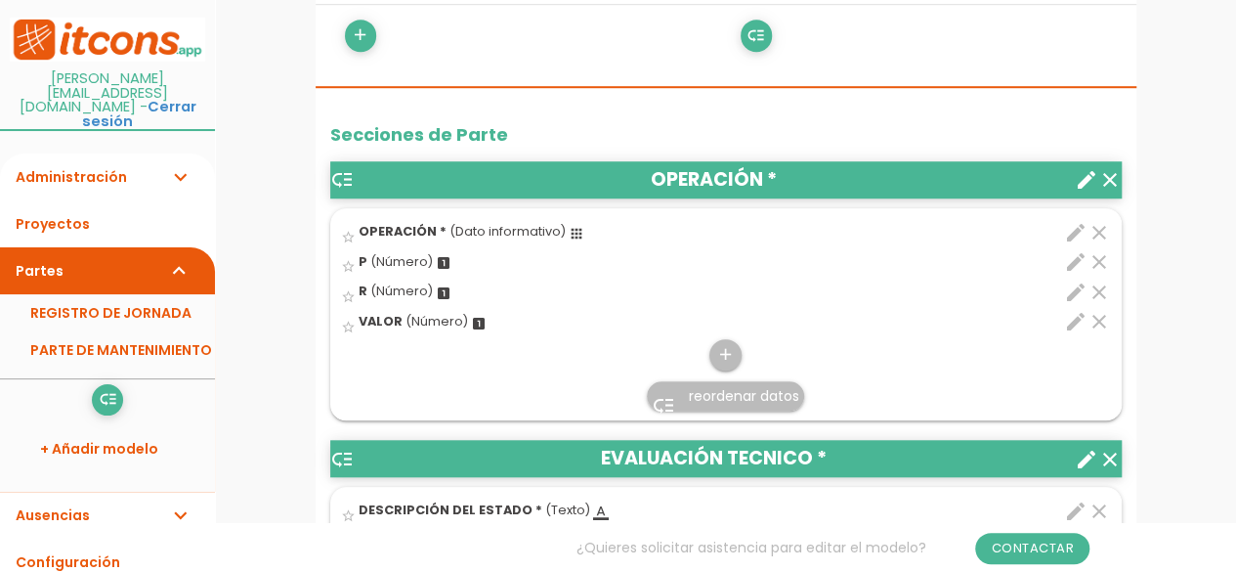
scroll to position [684, 0]
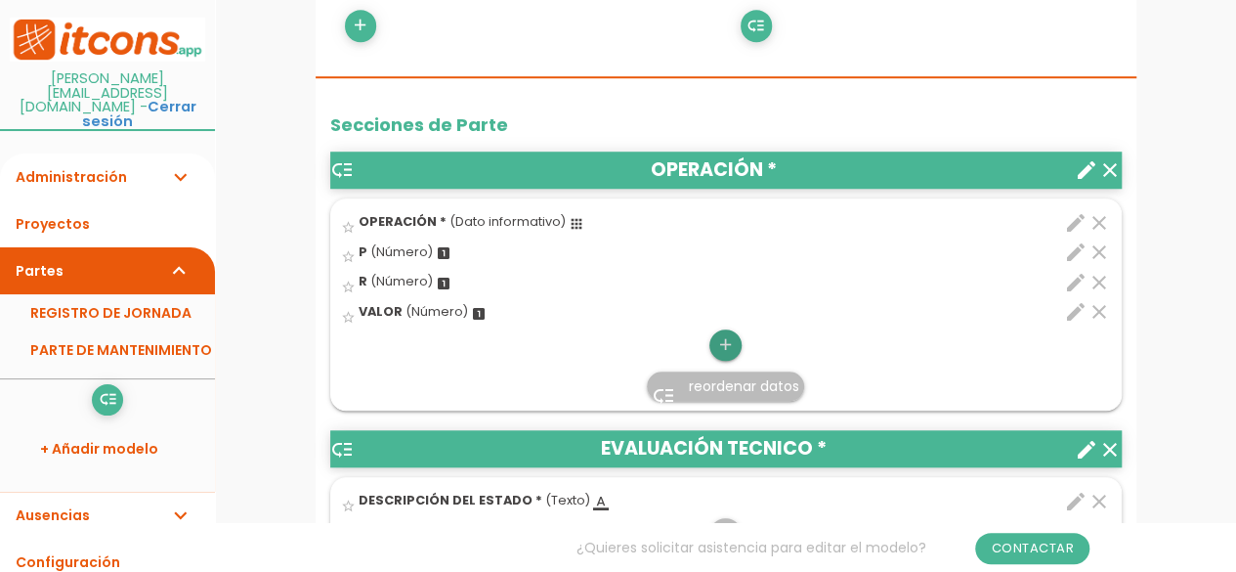
click at [725, 350] on icon "add" at bounding box center [725, 344] width 19 height 31
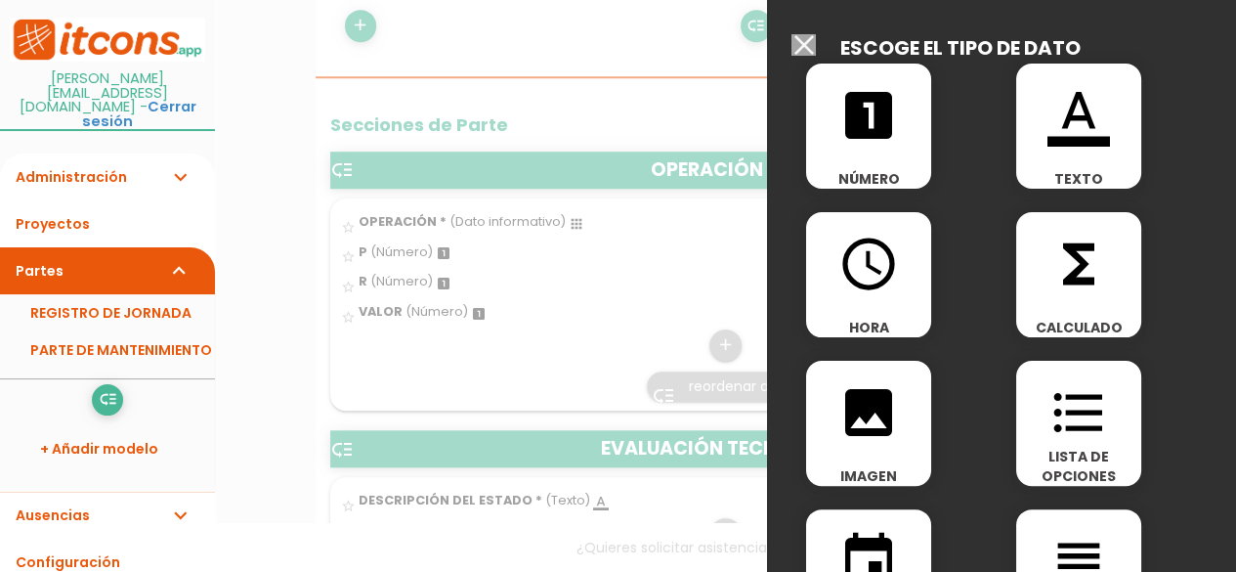
click at [615, 325] on div at bounding box center [618, 214] width 1236 height 715
click at [803, 42] on input "Seleccionar todos los usuarios" at bounding box center [804, 45] width 24 height 22
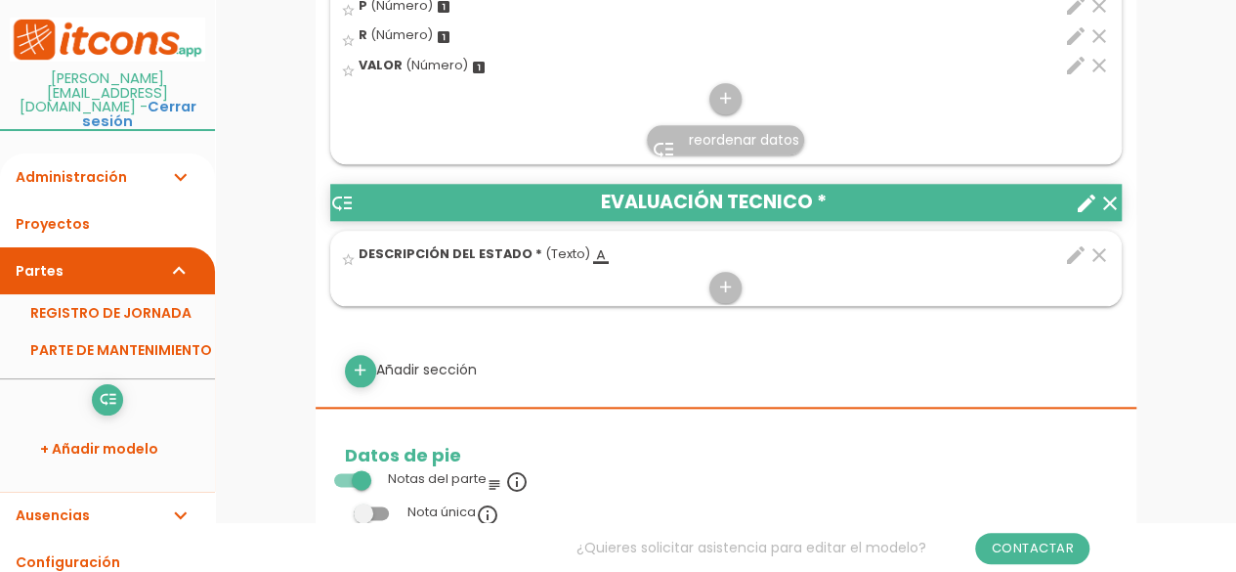
scroll to position [977, 0]
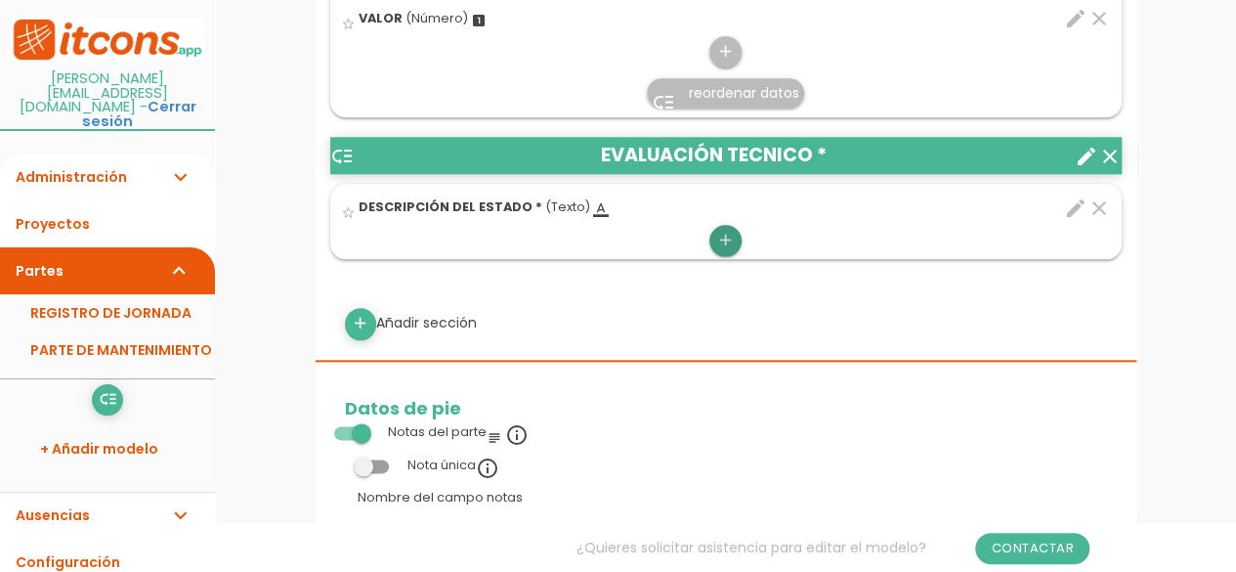
click at [725, 234] on icon "add" at bounding box center [725, 240] width 19 height 31
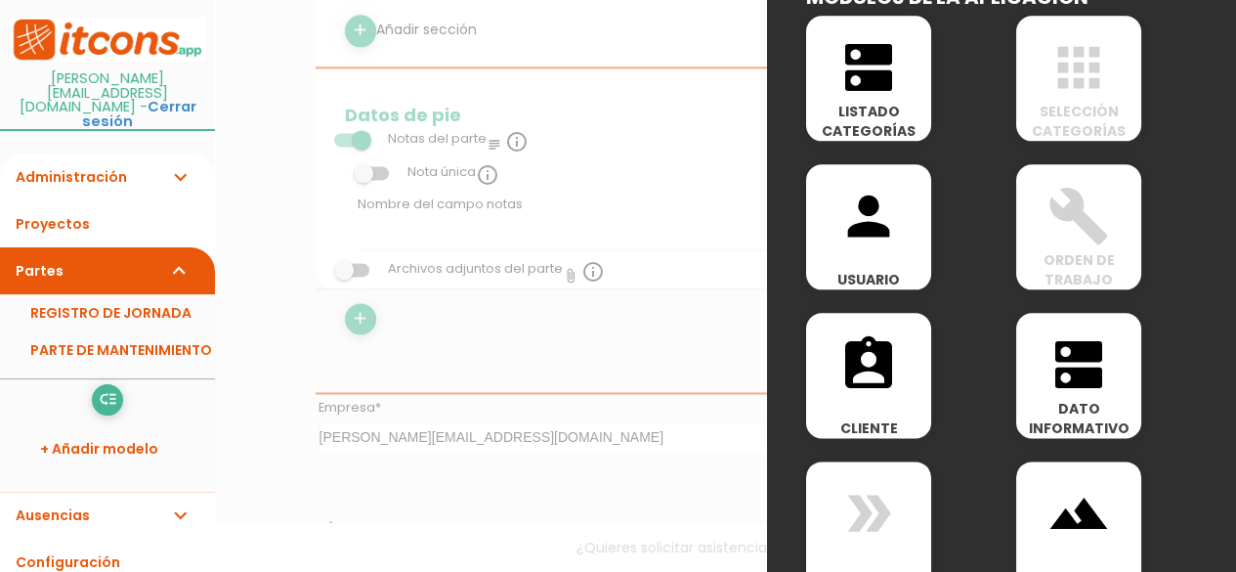
scroll to position [1005, 0]
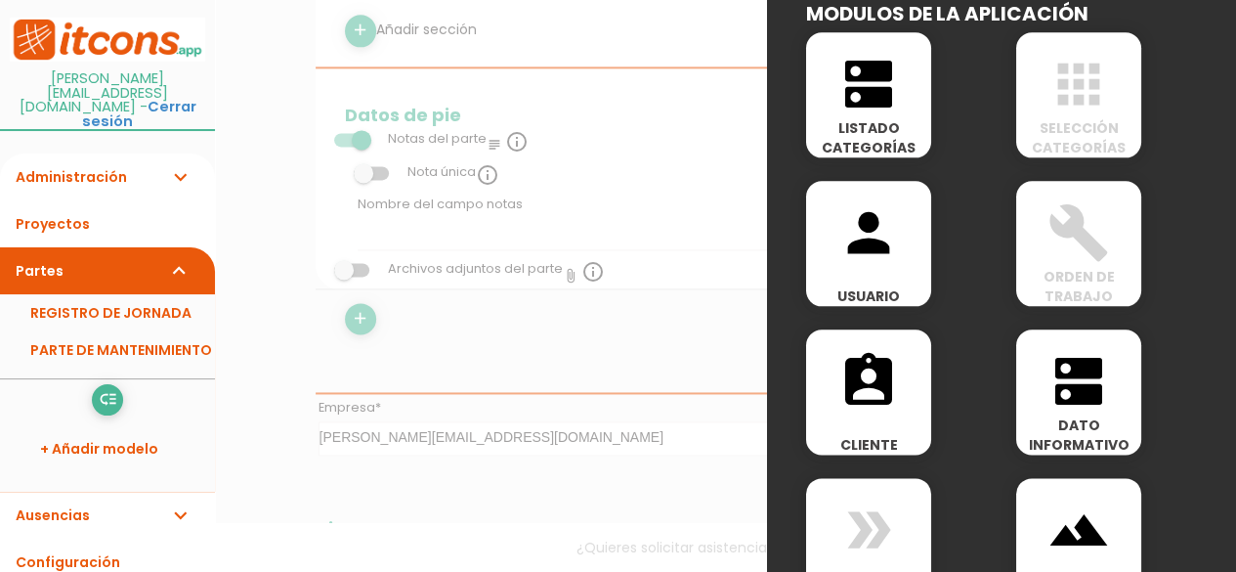
click at [1077, 262] on icon "build" at bounding box center [1079, 232] width 63 height 63
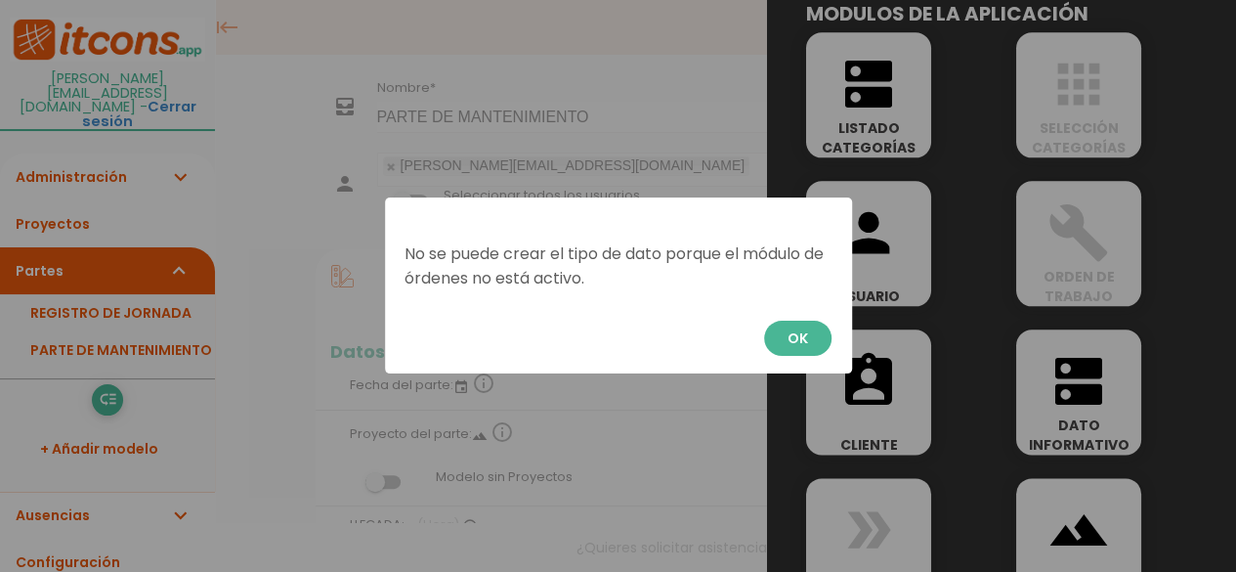
click at [789, 333] on button "OK" at bounding box center [797, 338] width 67 height 35
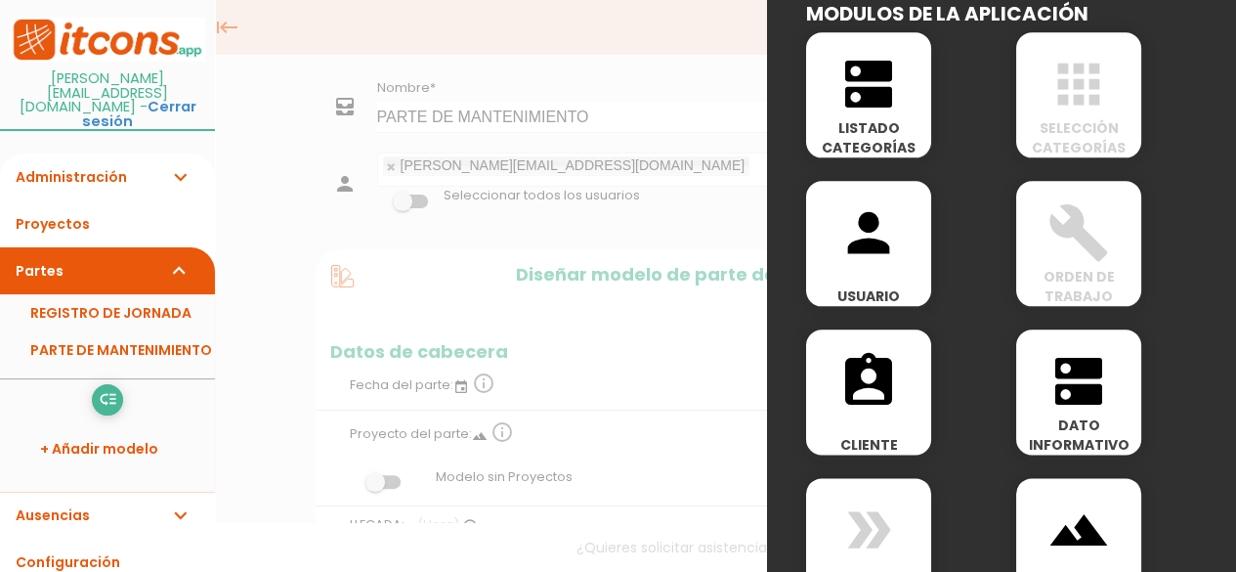
click at [628, 369] on div at bounding box center [618, 214] width 1236 height 715
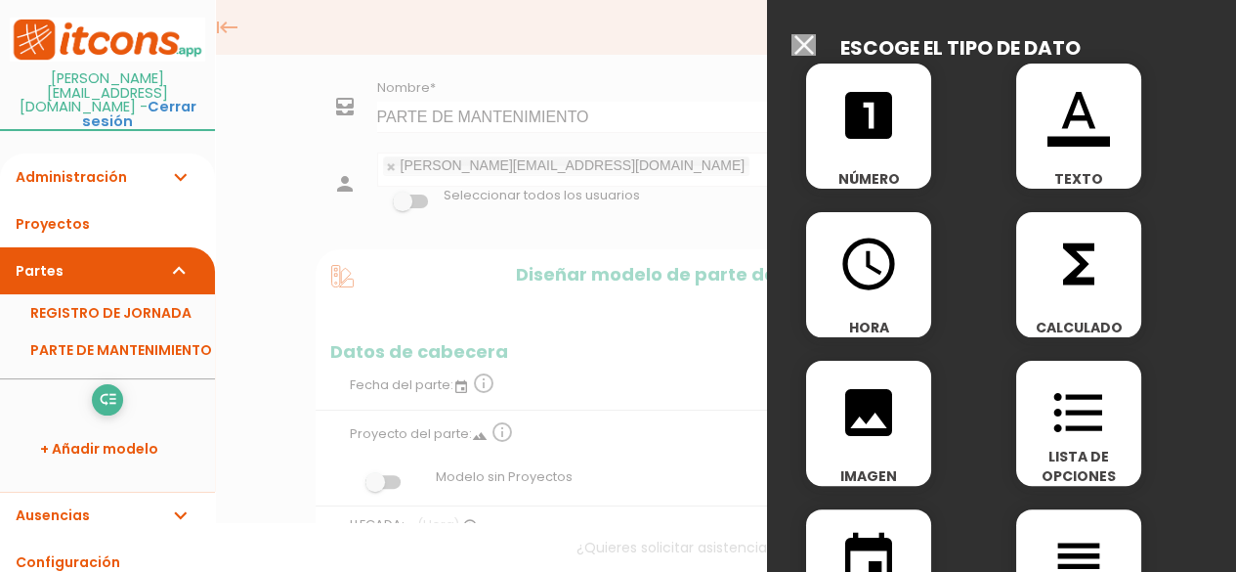
click at [803, 42] on input "Seleccionar todos los usuarios" at bounding box center [804, 45] width 24 height 22
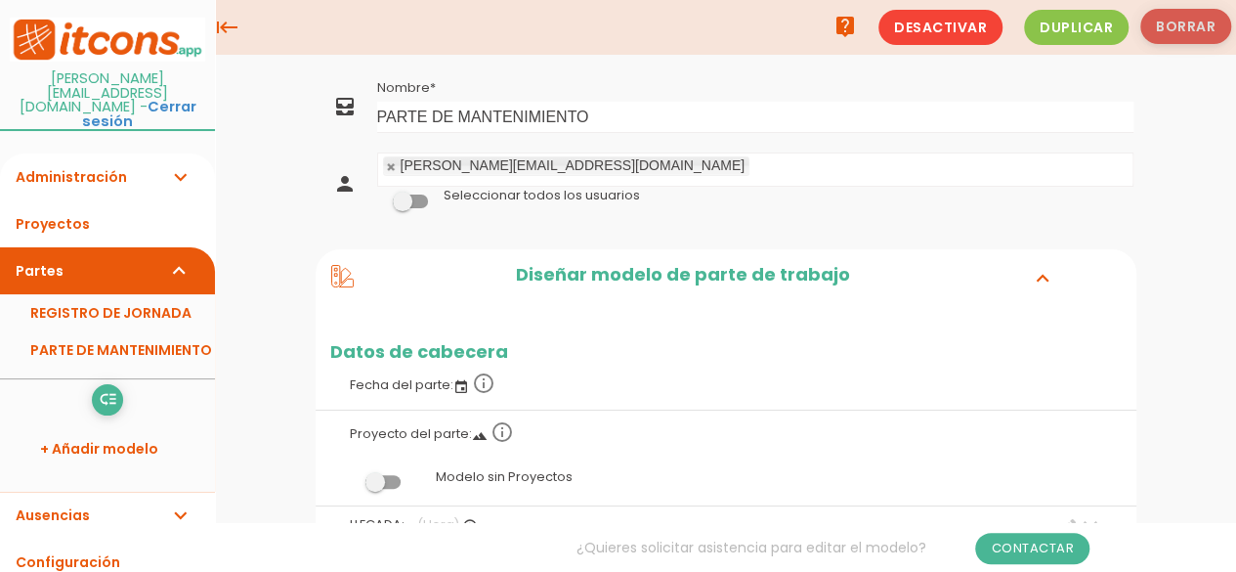
click at [1177, 31] on button "Borrar" at bounding box center [1186, 26] width 91 height 35
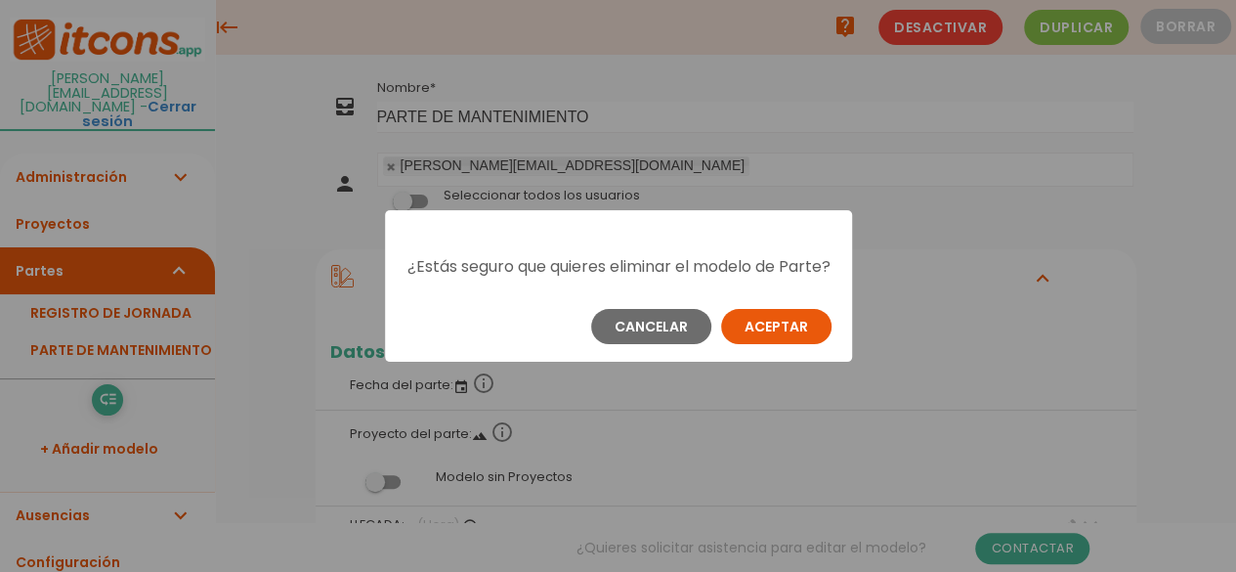
click at [780, 338] on button "Aceptar" at bounding box center [776, 326] width 110 height 35
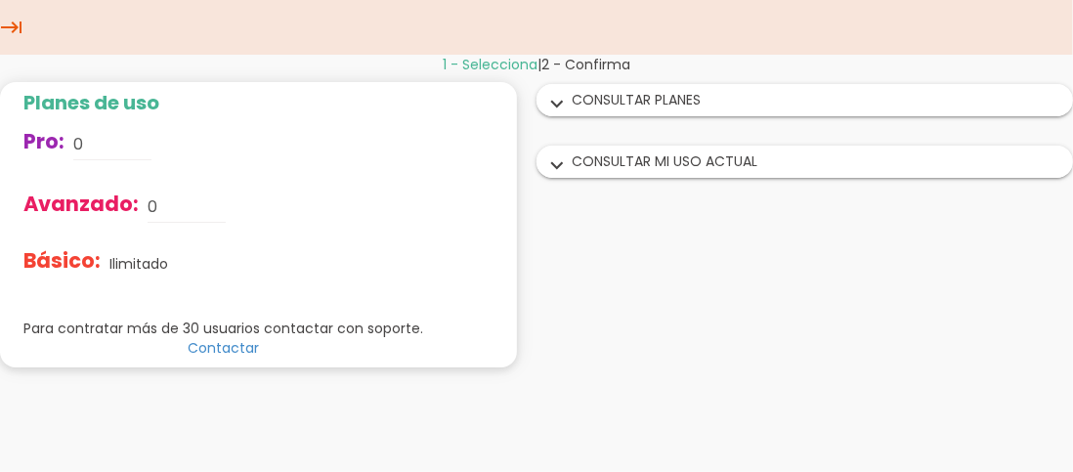
click at [557, 108] on icon "expand_more" at bounding box center [556, 104] width 31 height 25
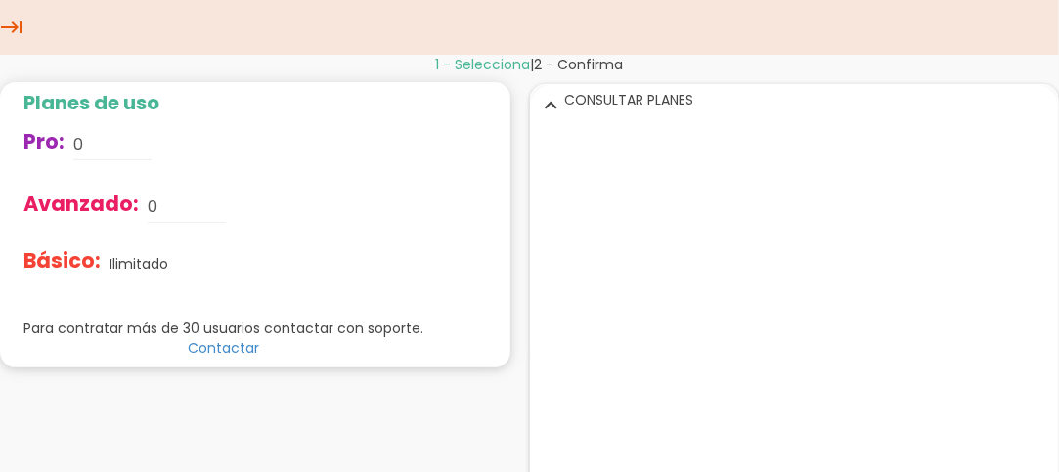
click at [13, 29] on icon "keyboard_tab" at bounding box center [11, 27] width 23 height 55
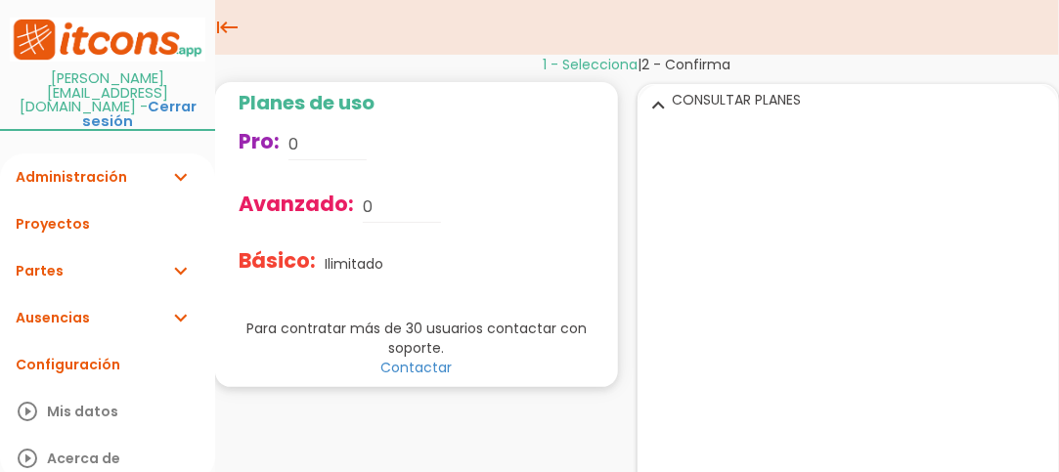
click at [108, 294] on link "Ausencias expand_more" at bounding box center [107, 317] width 215 height 47
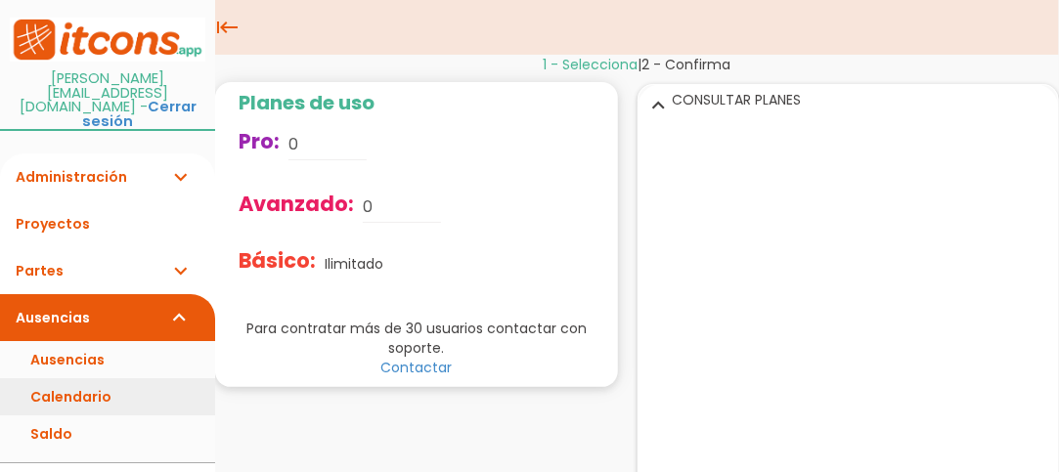
click at [90, 378] on link "Calendario" at bounding box center [107, 396] width 215 height 37
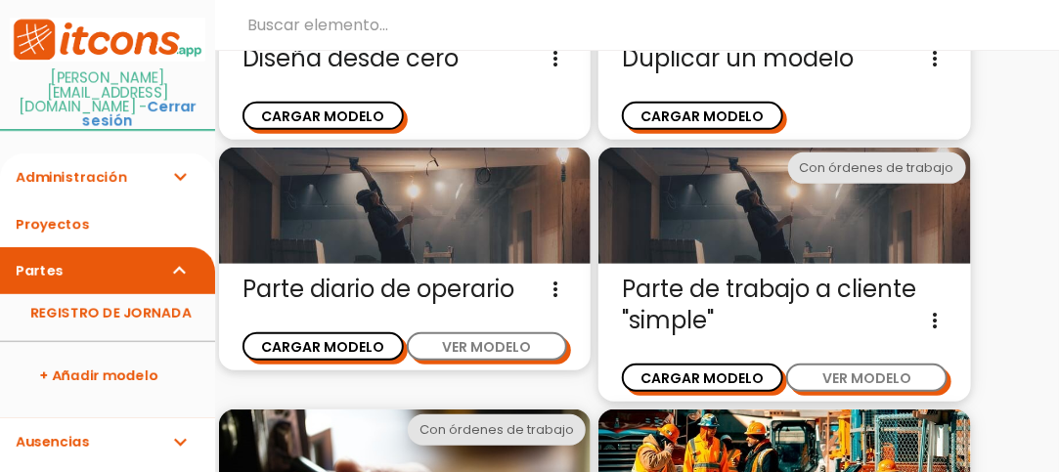
scroll to position [242, 0]
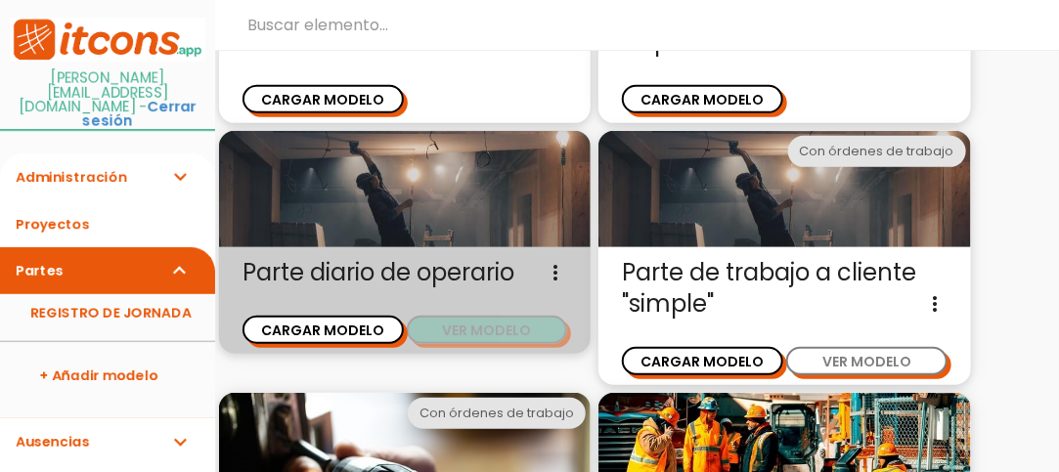
click at [486, 334] on button "VER MODELO" at bounding box center [487, 330] width 161 height 28
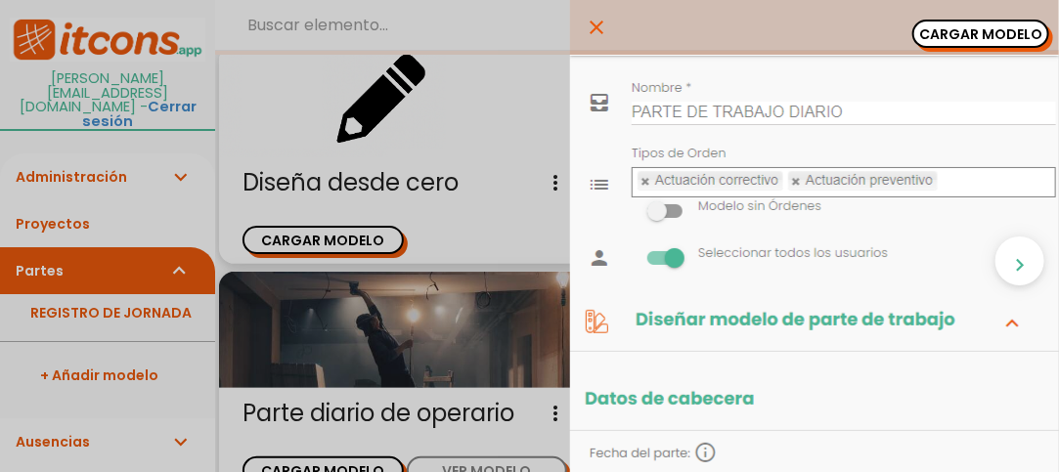
click at [586, 29] on icon "close" at bounding box center [596, 27] width 23 height 55
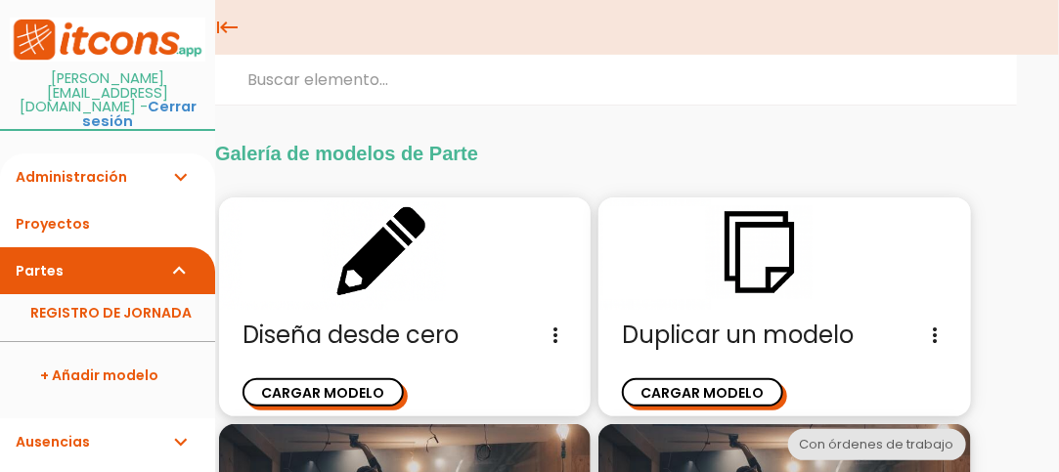
click at [169, 247] on icon "expand_more" at bounding box center [179, 270] width 23 height 47
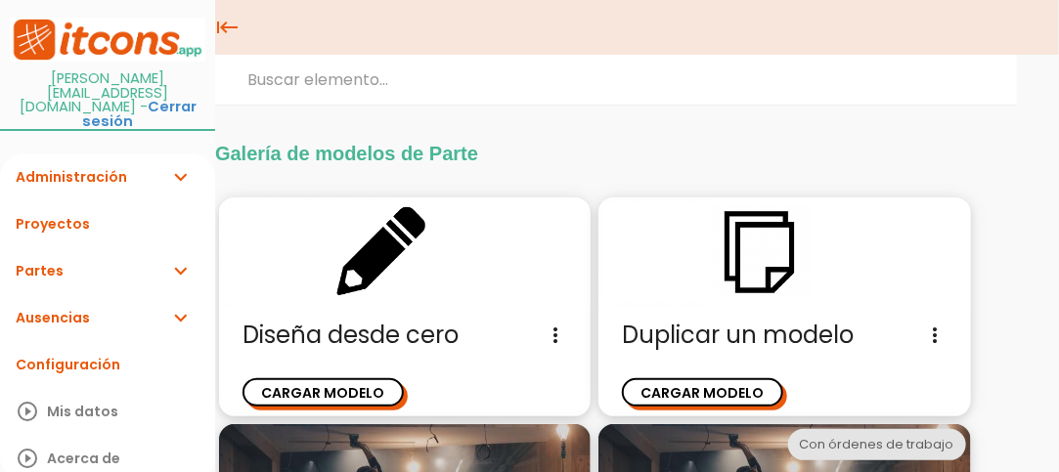
click at [184, 294] on icon "expand_more" at bounding box center [179, 317] width 23 height 47
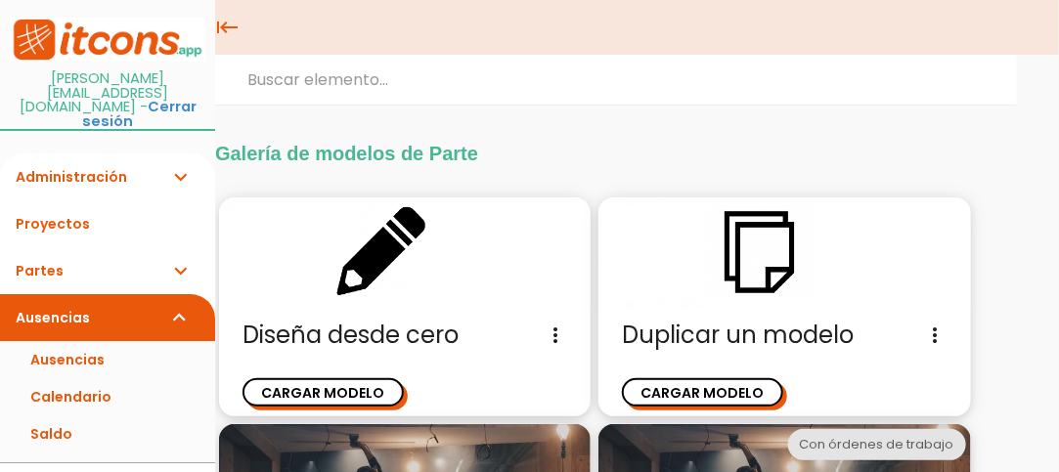
click at [168, 247] on icon "expand_more" at bounding box center [179, 270] width 23 height 47
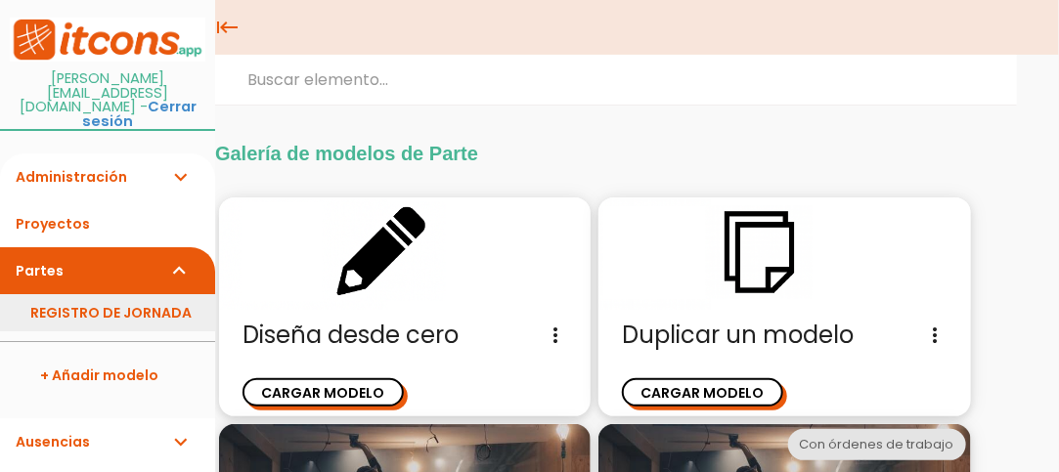
click at [137, 294] on link "REGISTRO DE JORNADA" at bounding box center [107, 312] width 215 height 37
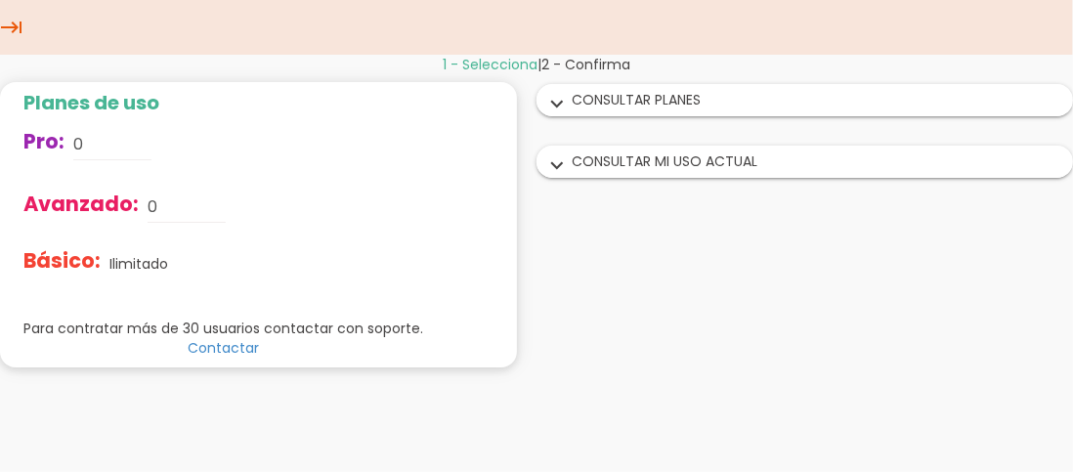
click at [563, 107] on icon "expand_more" at bounding box center [556, 104] width 31 height 25
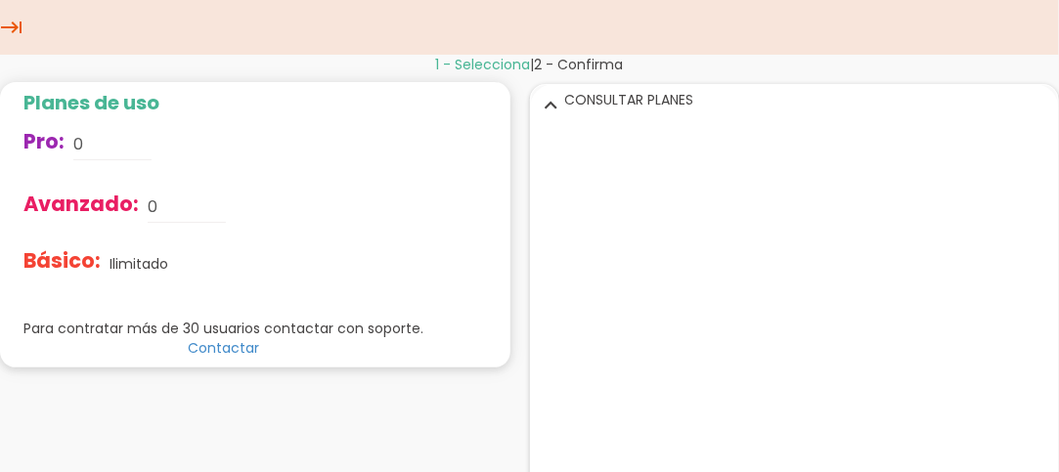
click at [552, 104] on icon "expand_more" at bounding box center [550, 104] width 31 height 25
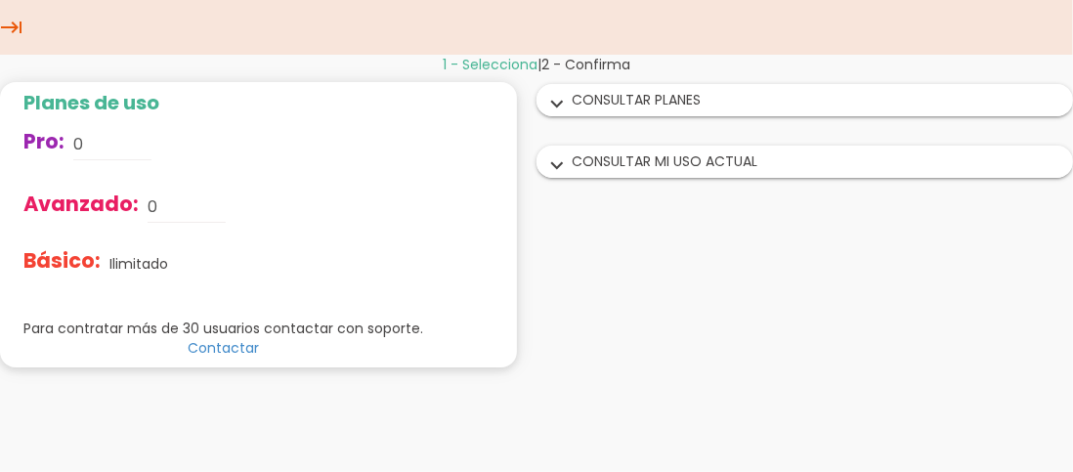
click at [17, 24] on icon "keyboard_tab" at bounding box center [11, 27] width 23 height 55
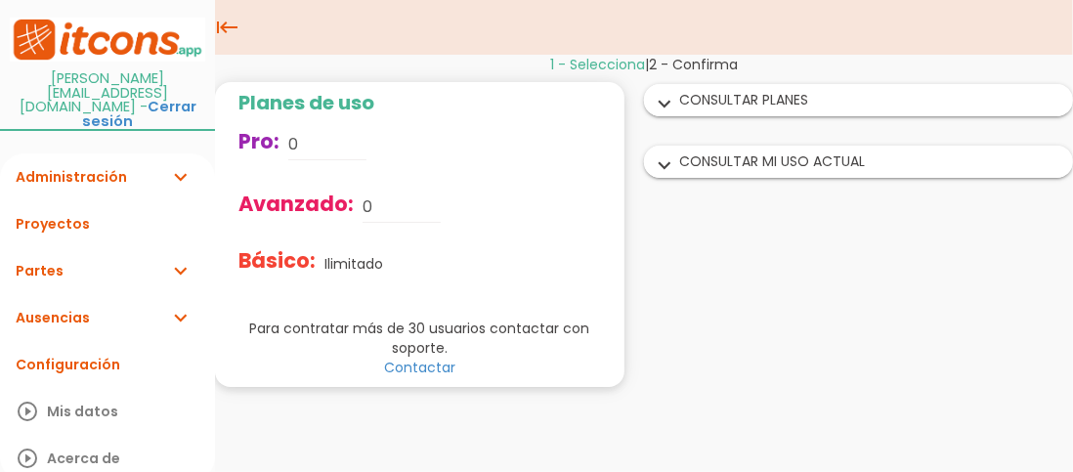
click at [181, 247] on icon "expand_more" at bounding box center [179, 270] width 23 height 47
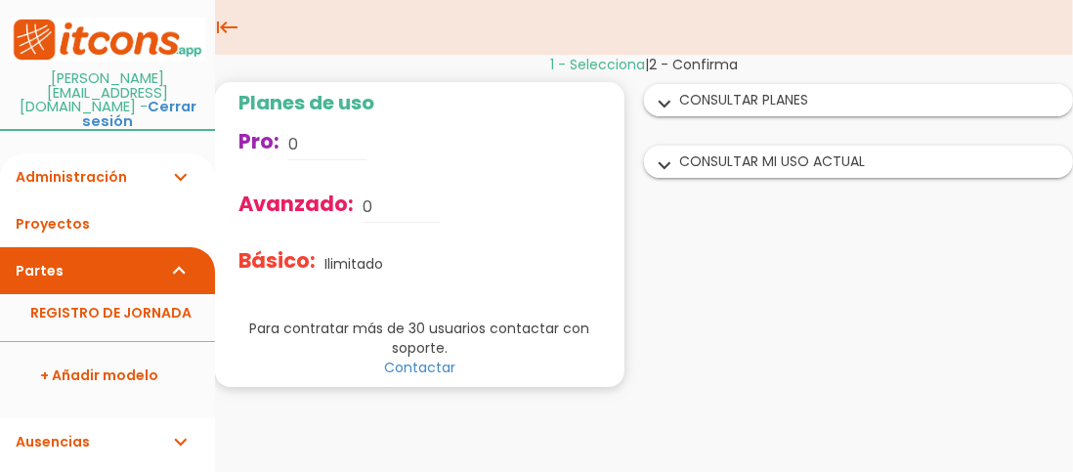
click at [168, 247] on icon "expand_more" at bounding box center [179, 270] width 23 height 47
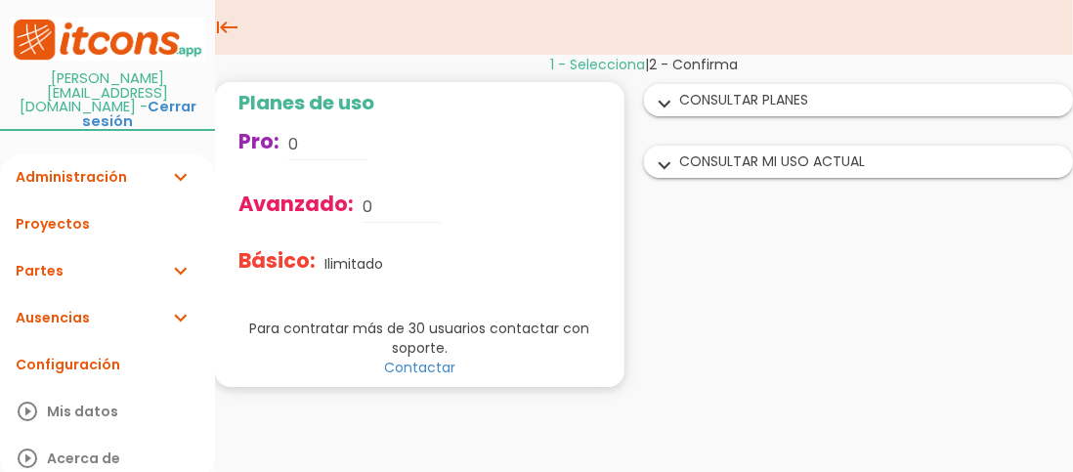
click at [179, 296] on icon "expand_more" at bounding box center [179, 317] width 23 height 47
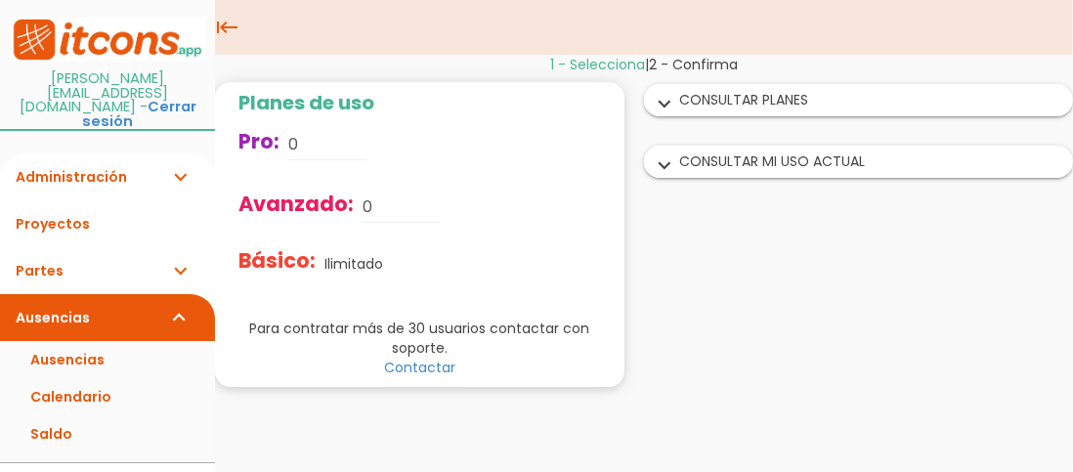
click at [173, 247] on icon "expand_more" at bounding box center [179, 270] width 23 height 47
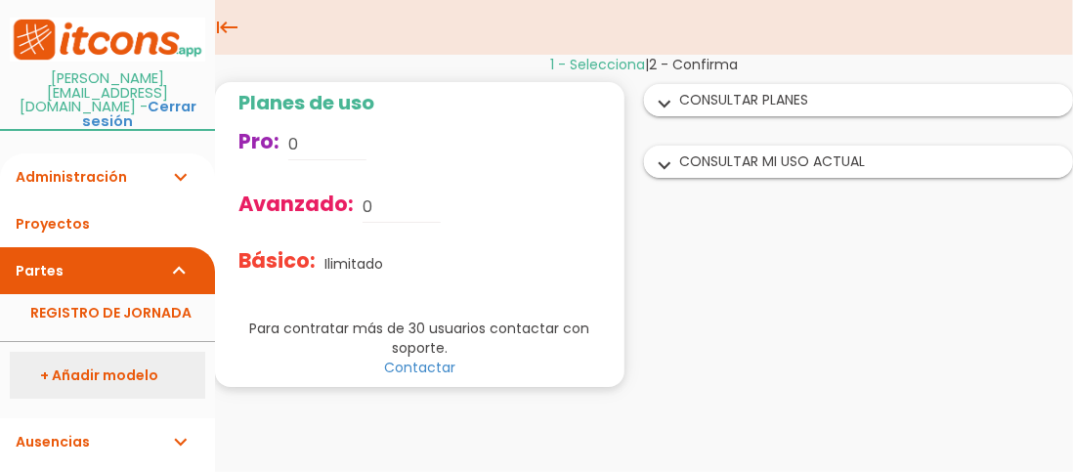
click at [133, 352] on link "+ Añadir modelo" at bounding box center [107, 375] width 195 height 47
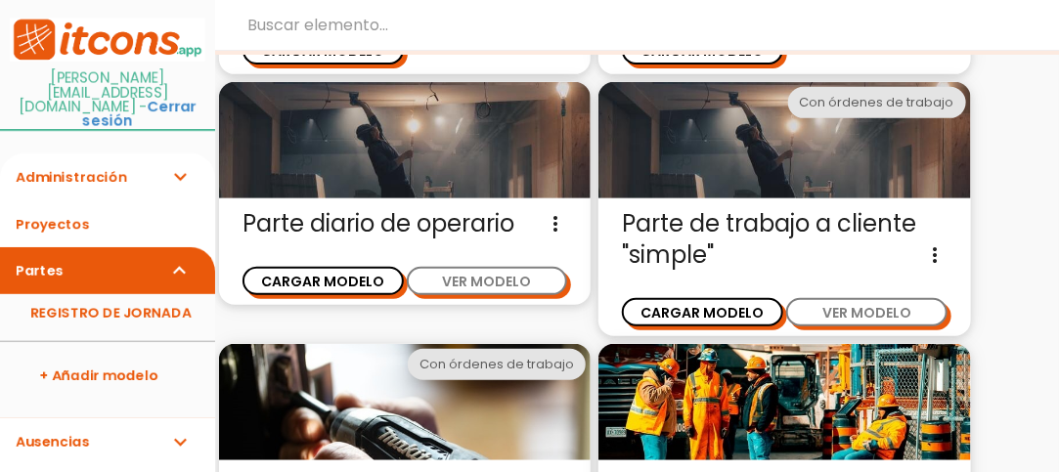
scroll to position [242, 0]
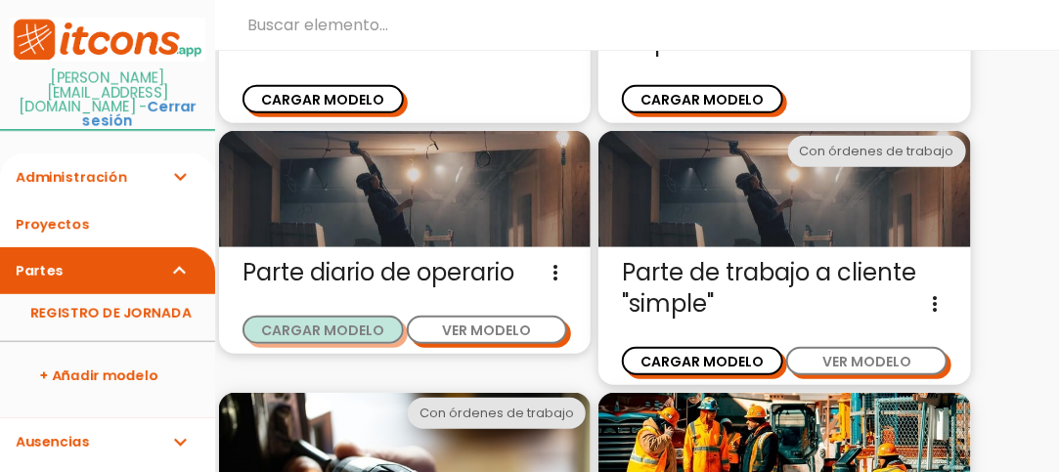
click at [340, 326] on button "CARGAR MODELO" at bounding box center [322, 330] width 161 height 28
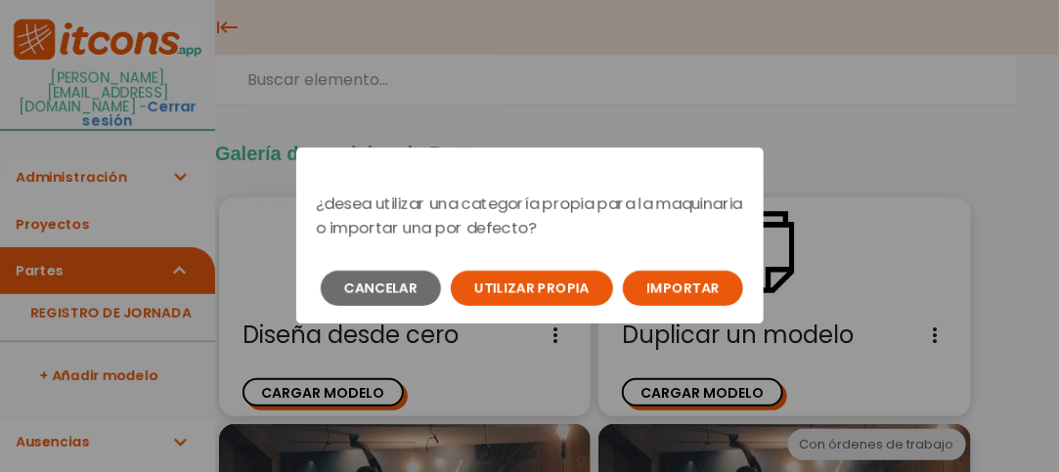
click at [671, 291] on button "Importar" at bounding box center [683, 288] width 120 height 35
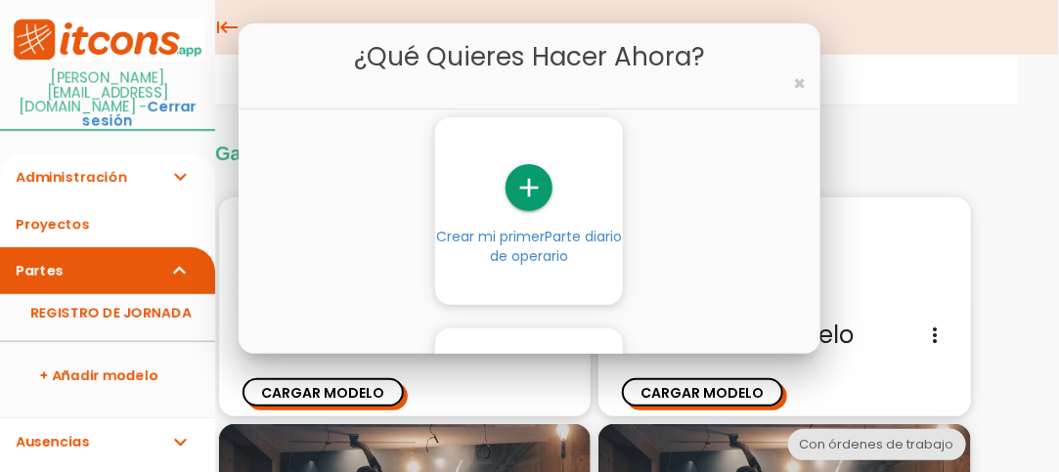
click at [518, 195] on icon "add" at bounding box center [528, 187] width 47 height 47
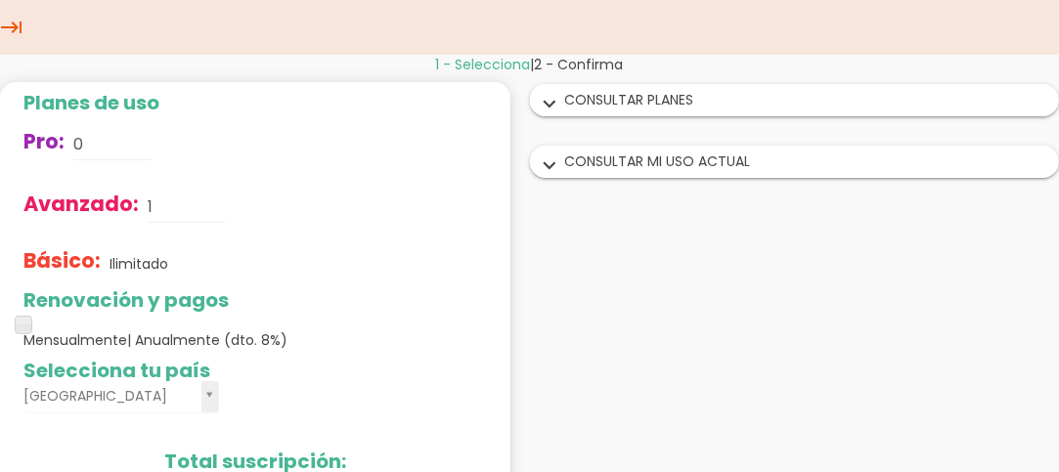
click at [15, 22] on icon "keyboard_tab" at bounding box center [11, 27] width 23 height 55
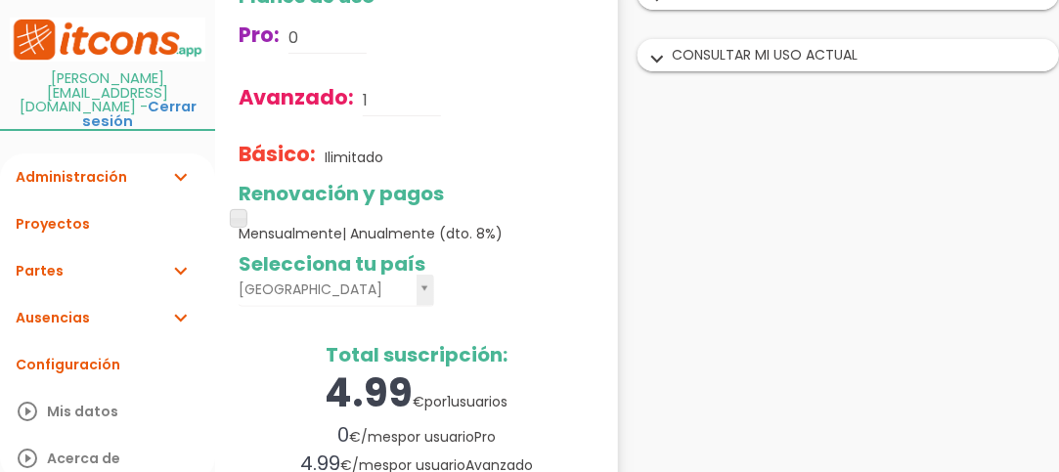
scroll to position [195, 0]
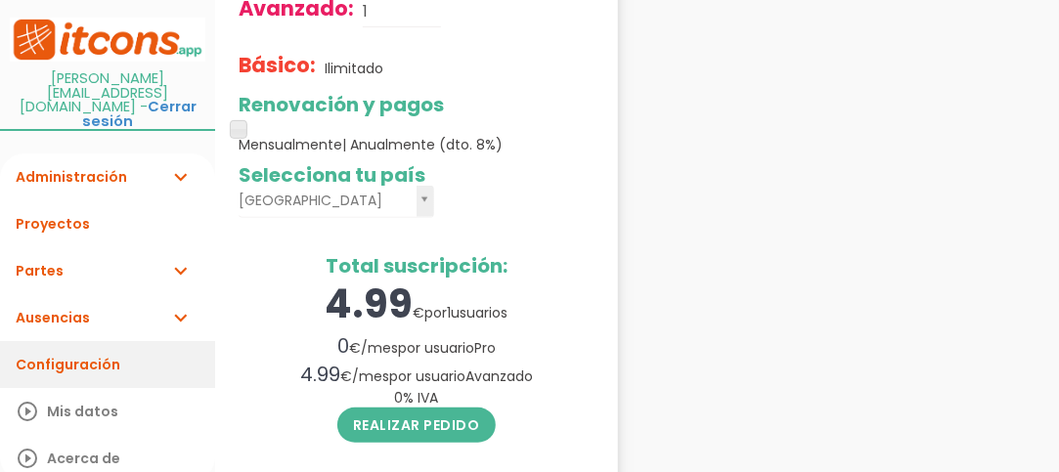
click at [107, 341] on link "Configuración" at bounding box center [107, 364] width 215 height 47
